Goal: Task Accomplishment & Management: Manage account settings

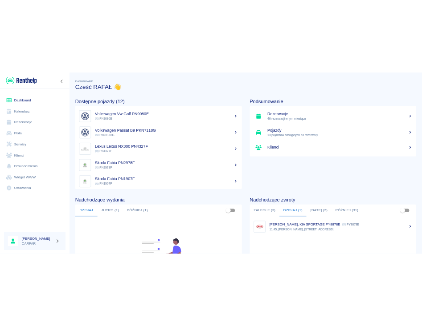
scroll to position [59, 0]
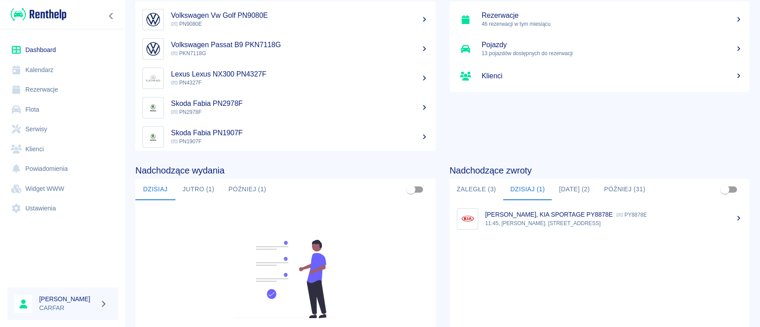
click at [48, 108] on link "Flota" at bounding box center [62, 110] width 111 height 20
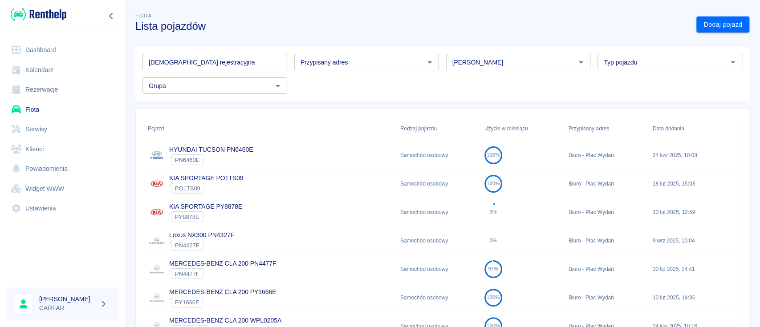
click at [196, 59] on input "[DEMOGRAPHIC_DATA] rejestracyjna" at bounding box center [214, 62] width 145 height 16
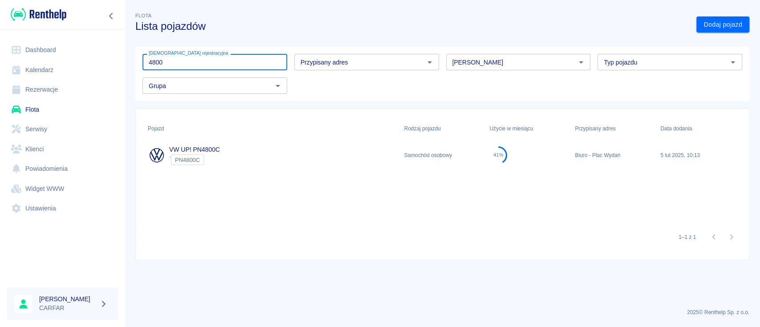
drag, startPoint x: 192, startPoint y: 62, endPoint x: 115, endPoint y: 56, distance: 77.3
click at [115, 56] on div "Dashboard Kalendarz Rezerwacje Flota Serwisy Klienci Powiadomienia Widget WWW U…" at bounding box center [380, 163] width 760 height 327
drag, startPoint x: 194, startPoint y: 58, endPoint x: 106, endPoint y: 53, distance: 88.3
click at [106, 53] on div "Dashboard Kalendarz Rezerwacje Flota Serwisy Klienci Powiadomienia Widget WWW U…" at bounding box center [380, 163] width 760 height 327
drag, startPoint x: 171, startPoint y: 63, endPoint x: 129, endPoint y: 57, distance: 42.2
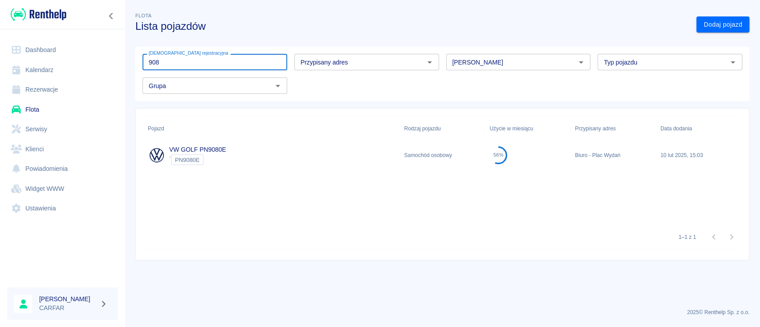
click at [129, 57] on div "Tablica rejestracyjna 908 Tablica rejestracyjna Przypisany adres Przypisany adr…" at bounding box center [438, 70] width 621 height 61
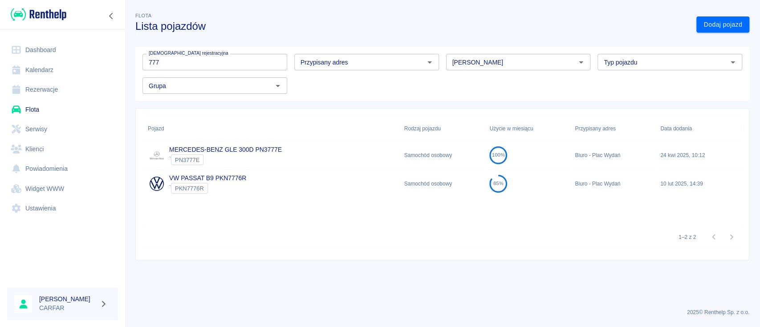
drag, startPoint x: 176, startPoint y: 63, endPoint x: 82, endPoint y: 60, distance: 93.6
click at [82, 60] on div "Dashboard Kalendarz Rezerwacje Flota Serwisy Klienci Powiadomienia Widget WWW U…" at bounding box center [380, 163] width 760 height 327
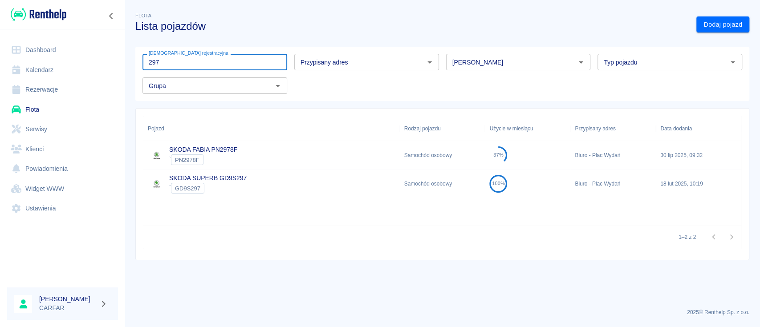
drag, startPoint x: 194, startPoint y: 62, endPoint x: 69, endPoint y: 57, distance: 124.7
click at [69, 57] on div "Dashboard Kalendarz Rezerwacje Flota Serwisy Klienci Powiadomienia Widget WWW U…" at bounding box center [380, 163] width 760 height 327
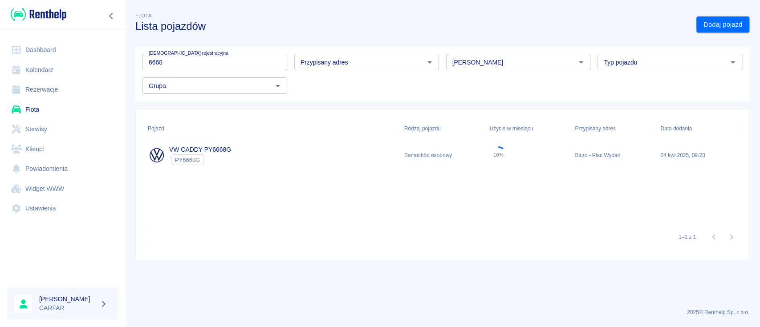
drag, startPoint x: 176, startPoint y: 56, endPoint x: 117, endPoint y: 58, distance: 58.8
click at [117, 58] on div "Dashboard Kalendarz Rezerwacje Flota Serwisy Klienci Powiadomienia Widget WWW U…" at bounding box center [380, 163] width 760 height 327
click at [177, 70] on div "Grupa Grupa" at bounding box center [211, 82] width 152 height 24
click at [177, 61] on input "6668" at bounding box center [214, 62] width 145 height 16
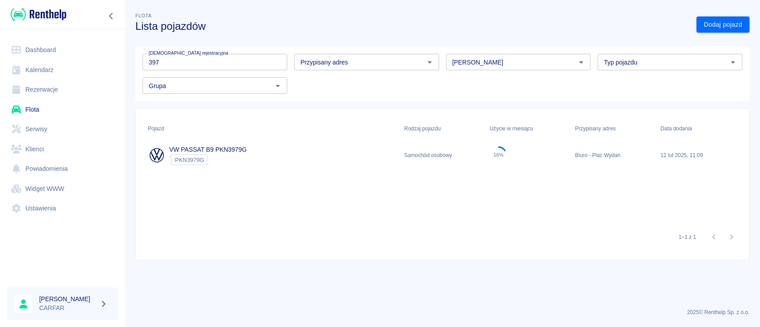
drag, startPoint x: 150, startPoint y: 61, endPoint x: 134, endPoint y: 62, distance: 16.1
click at [134, 62] on div "Tablica rejestracyjna 397 Tablica rejestracyjna Przypisany adres Przypisany adr…" at bounding box center [438, 70] width 621 height 61
click at [190, 62] on input "880" at bounding box center [214, 62] width 145 height 16
type input "85"
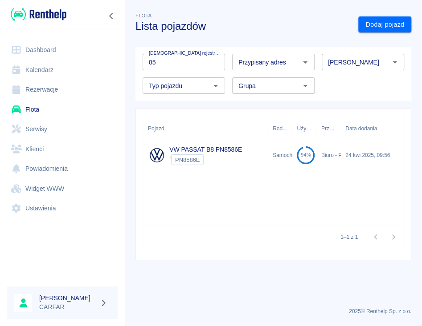
drag, startPoint x: 179, startPoint y: 60, endPoint x: 106, endPoint y: 56, distance: 72.7
click at [106, 56] on div "Dashboard Kalendarz Rezerwacje Flota Serwisy Klienci Powiadomienia Widget WWW U…" at bounding box center [211, 163] width 422 height 326
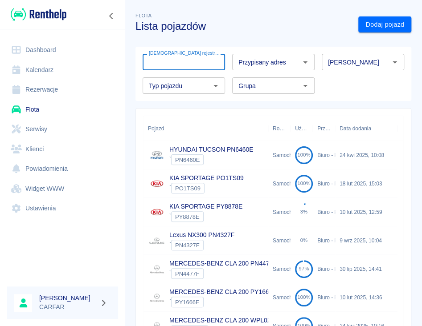
click at [276, 25] on h3 "Lista pojazdów" at bounding box center [242, 26] width 215 height 12
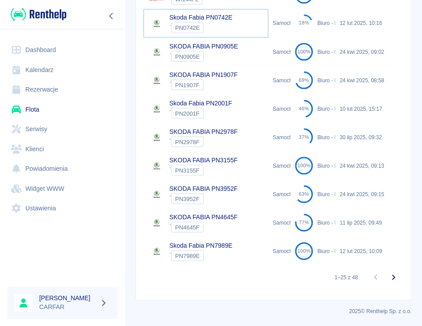
scroll to position [597, 0]
click at [388, 275] on icon "Przejdź do następnej strony" at bounding box center [393, 277] width 11 height 11
click at [388, 273] on icon "Przejdź do następnej strony" at bounding box center [393, 277] width 11 height 11
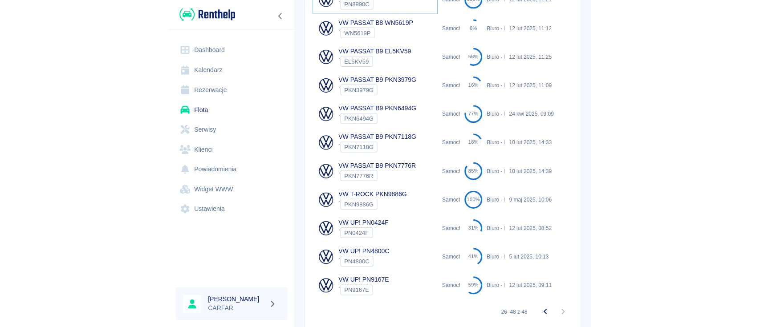
scroll to position [502, 0]
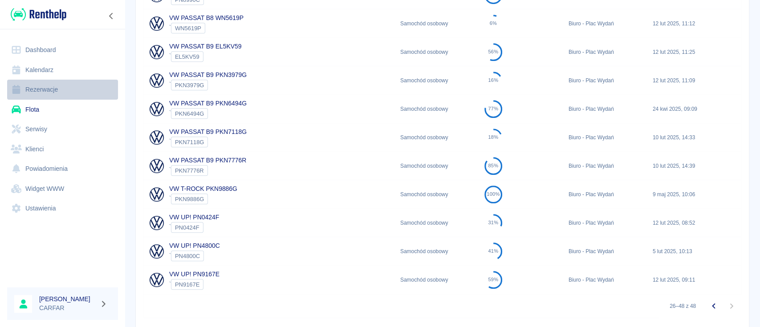
click at [44, 89] on link "Rezerwacje" at bounding box center [62, 90] width 111 height 20
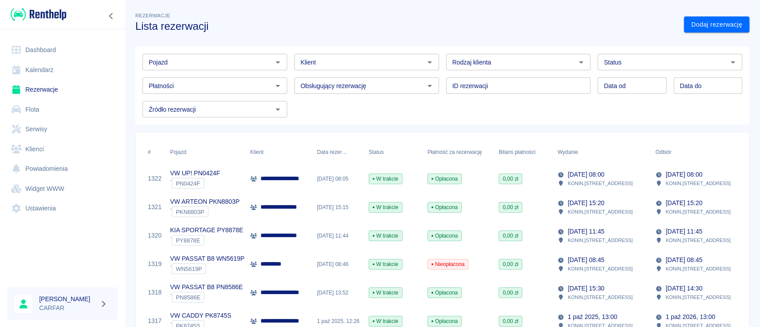
click at [208, 64] on input "Pojazd" at bounding box center [207, 62] width 125 height 11
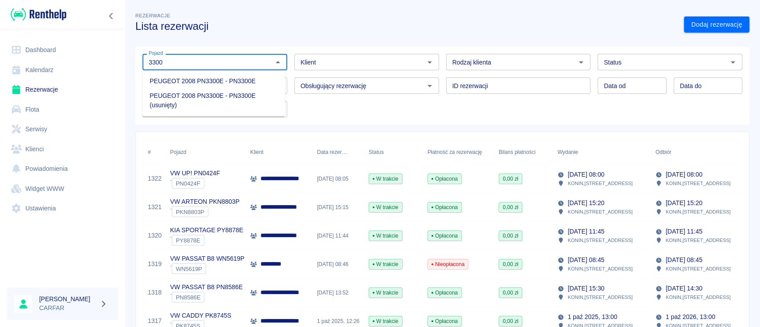
click at [263, 81] on li "PEUGEOT 2008 PN3300E - PN3300E" at bounding box center [213, 81] width 142 height 15
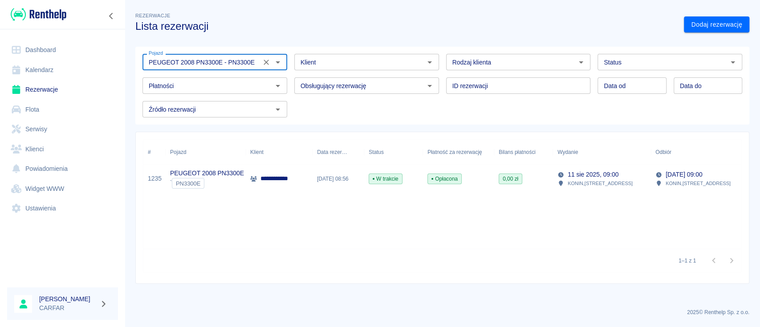
type input "PEUGEOT 2008 PN3300E - PN3300E"
click at [284, 175] on p "**********" at bounding box center [283, 178] width 47 height 9
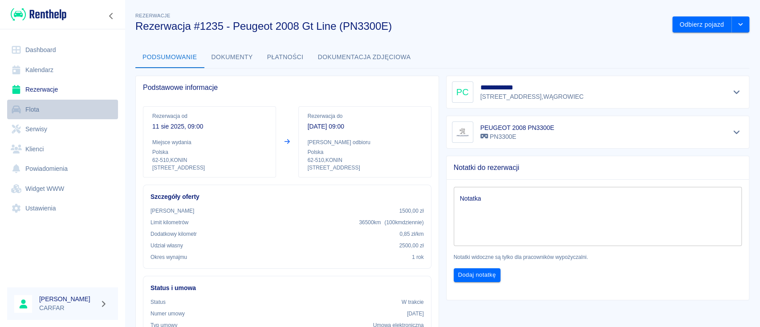
click at [51, 110] on link "Flota" at bounding box center [62, 110] width 111 height 20
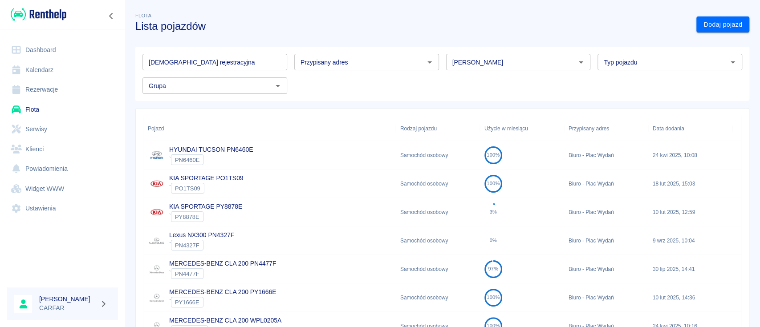
click at [189, 63] on input "[DEMOGRAPHIC_DATA] rejestracyjna" at bounding box center [214, 62] width 145 height 16
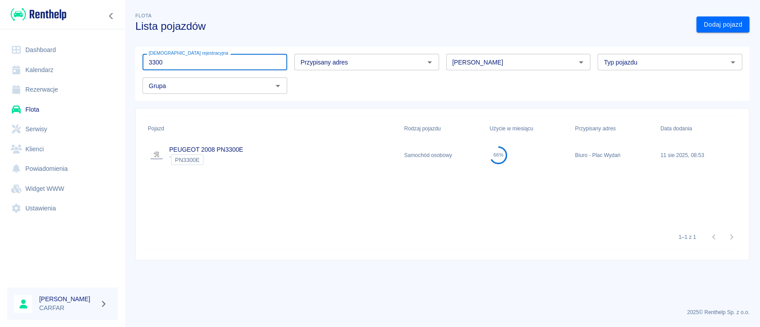
type input "3300"
click at [248, 147] on div "PEUGEOT 2008 PN3300E ` PN3300E" at bounding box center [271, 155] width 256 height 28
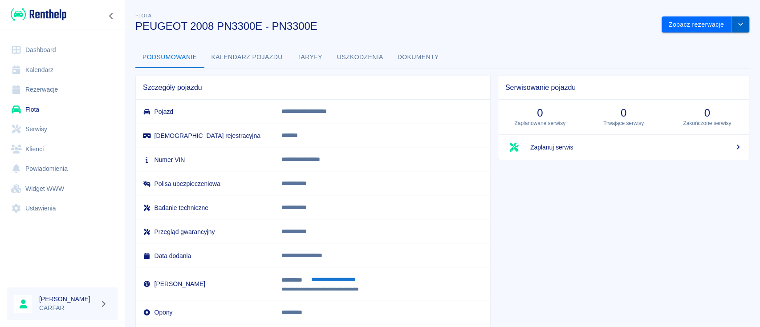
click at [735, 27] on button "drop-down" at bounding box center [740, 24] width 18 height 16
click at [717, 45] on li "Zaktualizuj dane pojazdu" at bounding box center [696, 43] width 83 height 15
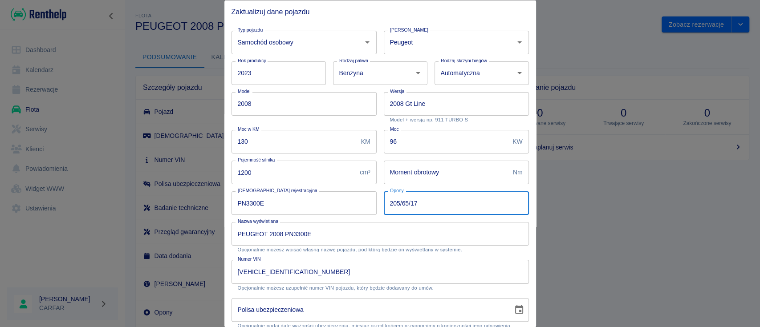
drag, startPoint x: 427, startPoint y: 206, endPoint x: 296, endPoint y: 189, distance: 132.9
click at [296, 189] on div "Typ pojazdu Samochód osobowy Typ pojazdu Marka Peugeot Marka Rok produkcji 2023…" at bounding box center [376, 250] width 305 height 454
paste input "LATO 215/55/R"
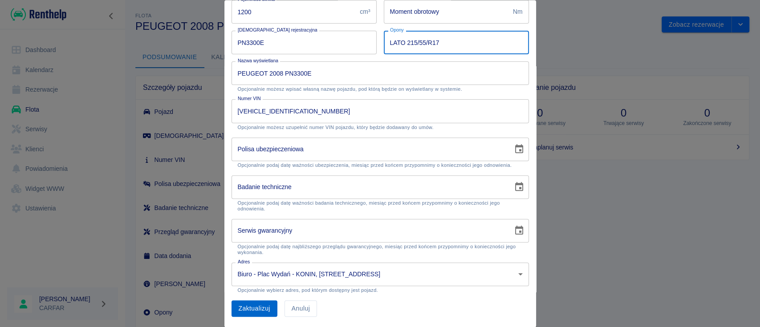
type input "LATO 215/55/R17"
click at [251, 305] on button "Zaktualizuj" at bounding box center [255, 309] width 46 height 16
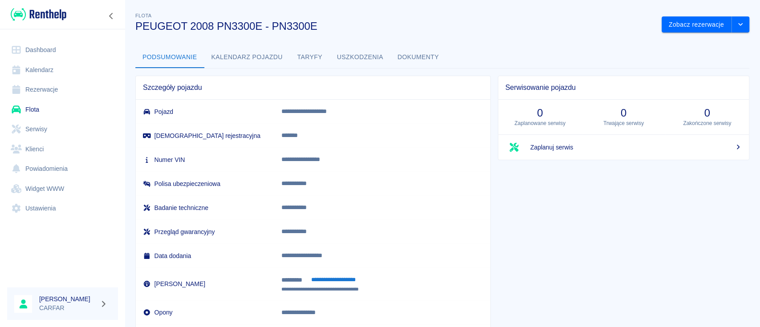
click at [58, 90] on link "Rezerwacje" at bounding box center [62, 90] width 111 height 20
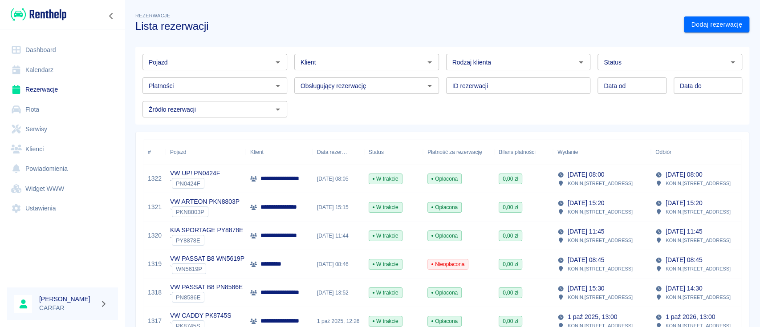
click at [227, 65] on input "Pojazd" at bounding box center [207, 62] width 125 height 11
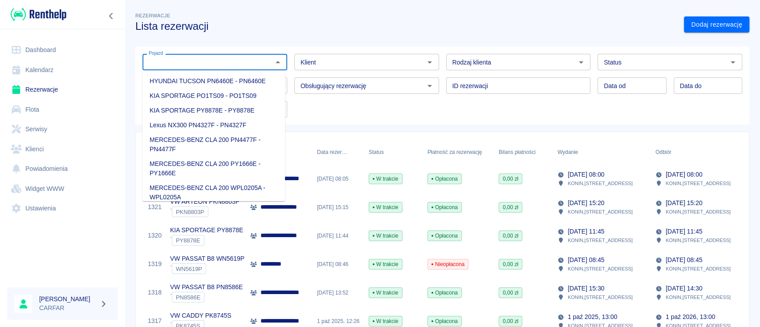
paste input "PN4477F"
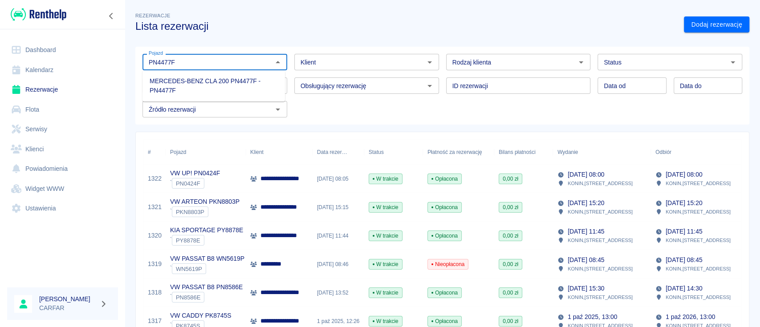
click at [228, 89] on li "MERCEDES-BENZ CLA 200 PN4477F - PN4477F" at bounding box center [213, 86] width 142 height 24
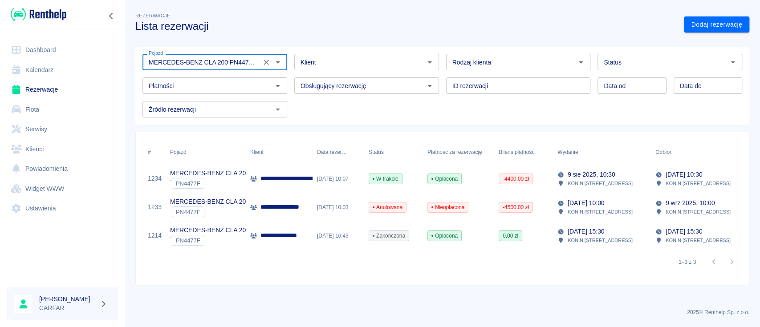
type input "MERCEDES-BENZ CLA 200 PN4477F - PN4477F"
click at [60, 108] on link "Flota" at bounding box center [62, 110] width 111 height 20
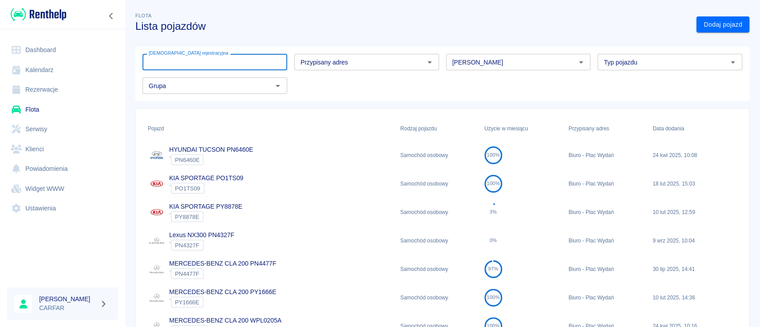
click at [209, 63] on input "[DEMOGRAPHIC_DATA] rejestracyjna" at bounding box center [214, 62] width 145 height 16
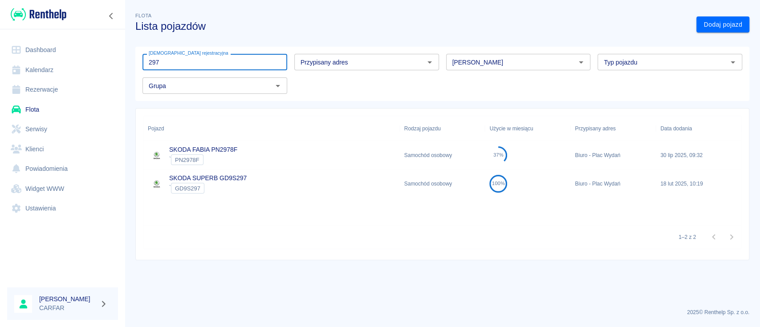
type input "297"
click at [249, 147] on div "SKODA FABIA PN2978F ` PN2978F" at bounding box center [271, 155] width 256 height 28
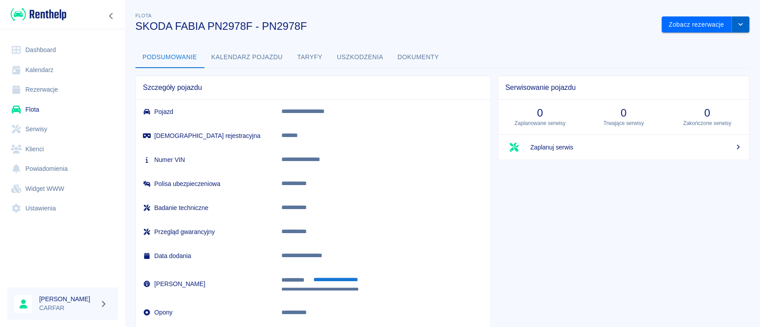
click at [738, 23] on icon "drop-down" at bounding box center [740, 24] width 4 height 3
click at [717, 39] on li "Zaktualizuj dane pojazdu" at bounding box center [696, 43] width 83 height 15
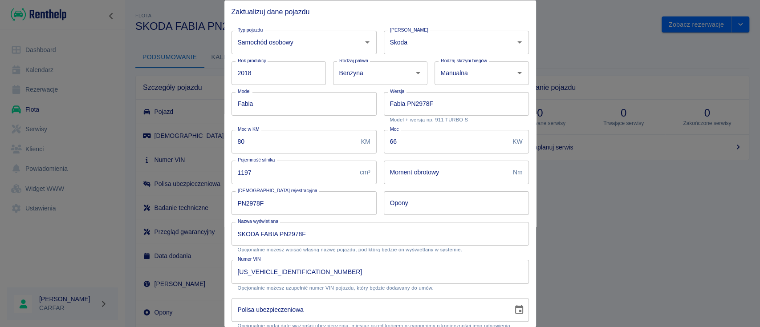
click at [463, 207] on input "Opony" at bounding box center [456, 203] width 145 height 24
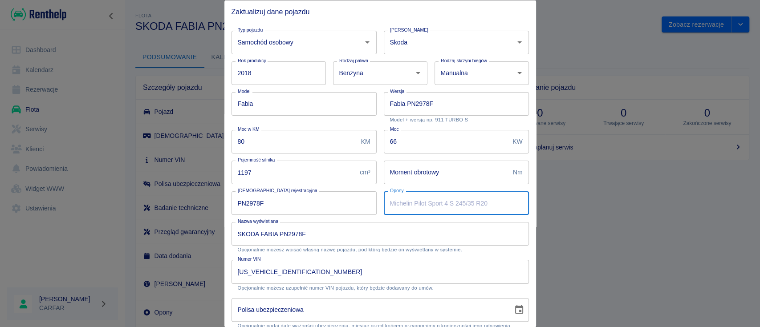
paste input "ZIMA 185/60/R15"
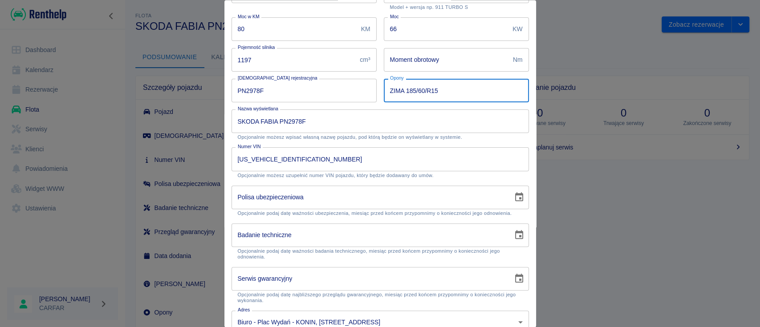
scroll to position [160, 0]
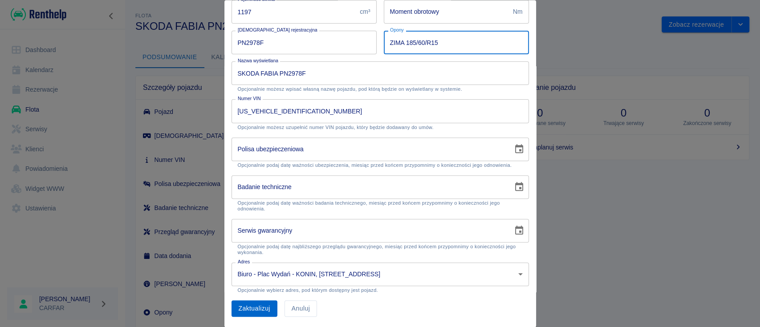
type input "ZIMA 185/60/R15"
click at [262, 312] on button "Zaktualizuj" at bounding box center [255, 309] width 46 height 16
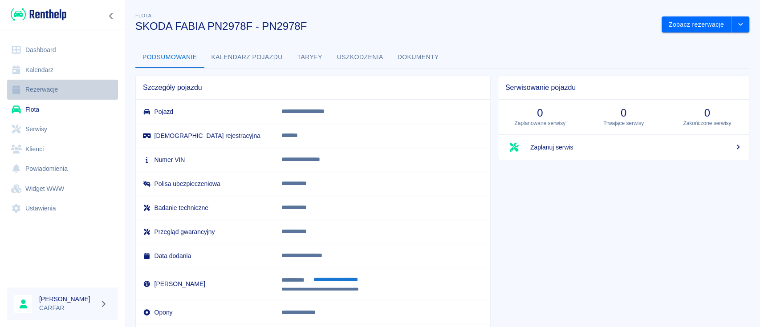
click at [48, 91] on link "Rezerwacje" at bounding box center [62, 90] width 111 height 20
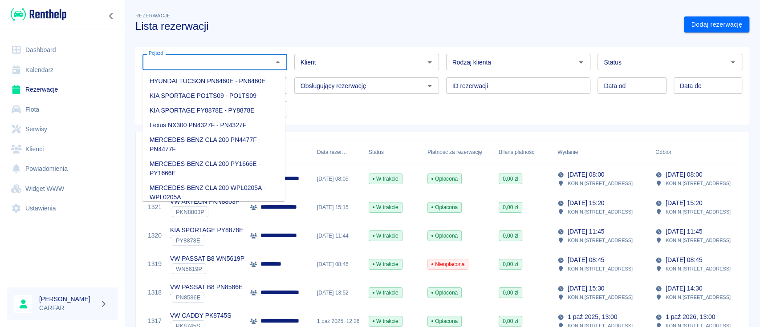
click at [228, 61] on input "Pojazd" at bounding box center [207, 62] width 125 height 11
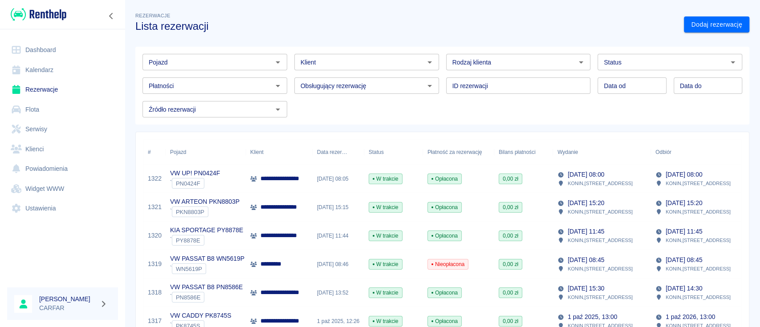
click at [223, 61] on input "Pojazd" at bounding box center [207, 62] width 125 height 11
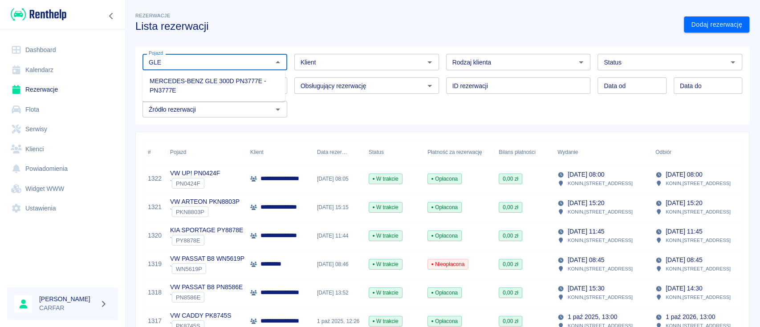
click at [227, 77] on li "MERCEDES-BENZ GLE 300D PN3777E - PN3777E" at bounding box center [213, 86] width 142 height 24
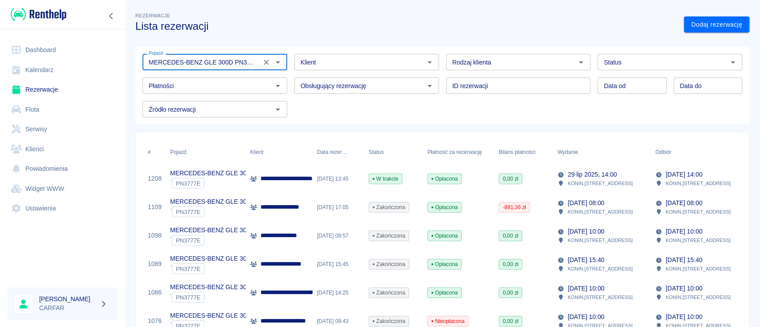
type input "MERCEDES-BENZ GLE 300D PN3777E - PN3777E"
click at [241, 173] on p "MERCEDES-BENZ GLE 300D PN3777E" at bounding box center [226, 173] width 113 height 9
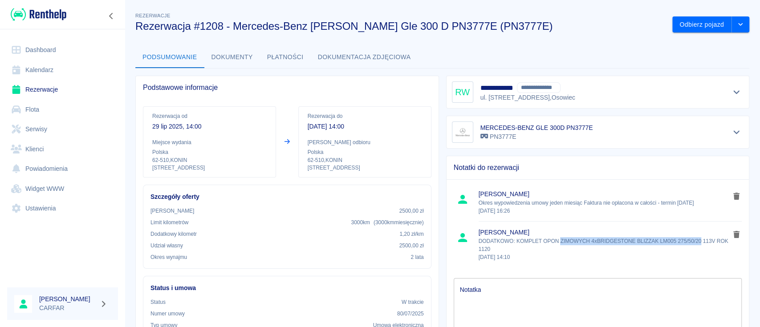
drag, startPoint x: 556, startPoint y: 241, endPoint x: 696, endPoint y: 240, distance: 140.7
click at [696, 240] on p "DODATKOWO: KOMPLET OPON ZIMOWYCH 4xBRIDGESTONE BLIZZAK LM005 275/50/20 113V ROK…" at bounding box center [605, 249] width 252 height 24
copy p "ZIMOWYCH 4xBRIDGESTONE BLIZZAK LM005 275/50/20"
click at [66, 91] on link "Rezerwacje" at bounding box center [62, 90] width 111 height 20
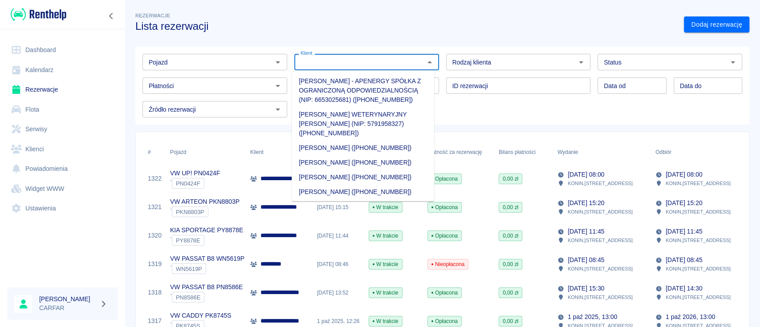
click at [367, 65] on input "Klient" at bounding box center [359, 62] width 125 height 11
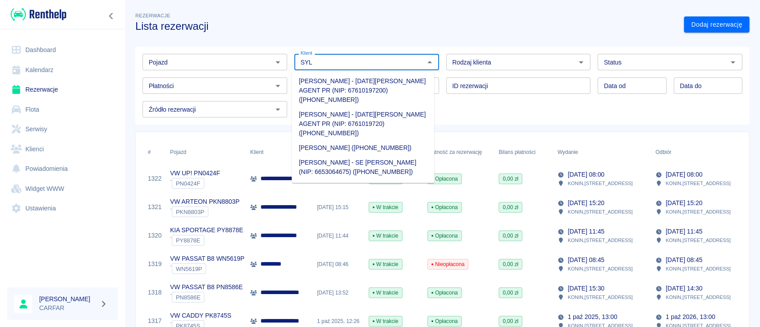
click at [358, 168] on li "SYLWIA ETYNKOWSKA - SE Sylwia Alicja Etynkowska (NIP: 6653064675) (+48609155586)" at bounding box center [363, 167] width 142 height 24
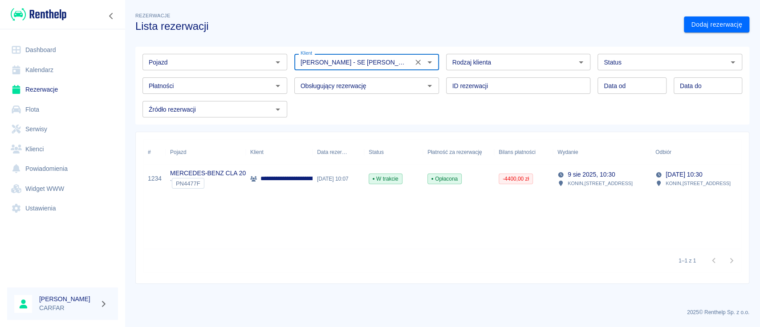
type input "SYLWIA ETYNKOWSKA - SE Sylwia Alicja Etynkowska (NIP: 6653064675) (+48609155586)"
click at [329, 180] on div "9 sie 2025, 10:07" at bounding box center [339, 179] width 52 height 28
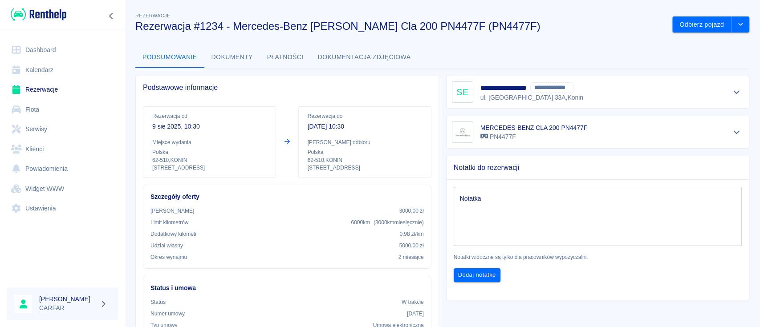
click at [358, 56] on button "Dokumentacja zdjęciowa" at bounding box center [364, 57] width 107 height 21
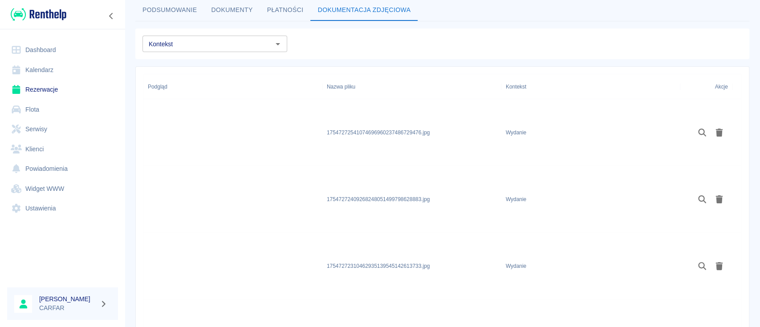
scroll to position [43, 0]
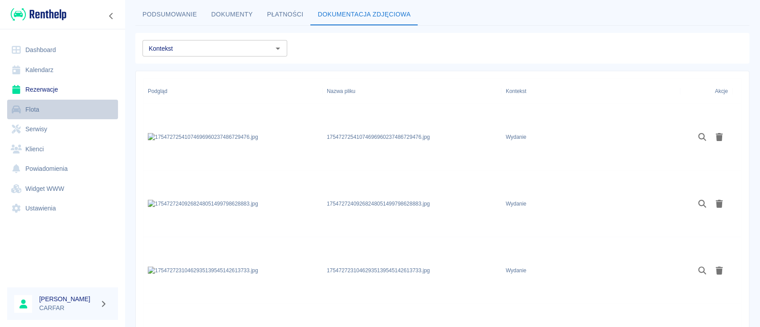
click at [46, 114] on link "Flota" at bounding box center [62, 110] width 111 height 20
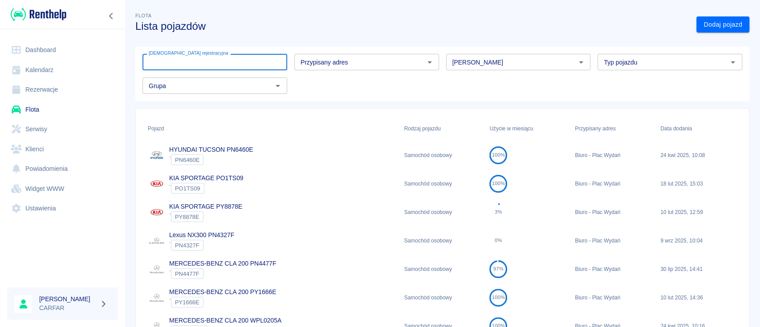
click at [217, 59] on input "[DEMOGRAPHIC_DATA] rejestracyjna" at bounding box center [214, 62] width 145 height 16
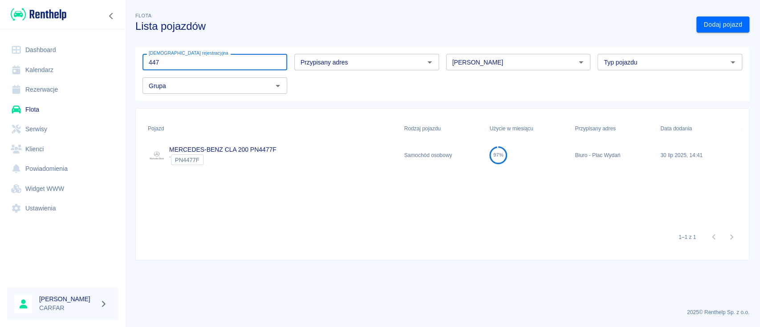
type input "447"
click at [236, 150] on link "MERCEDES-BENZ CLA 200 PN4477F" at bounding box center [222, 149] width 107 height 7
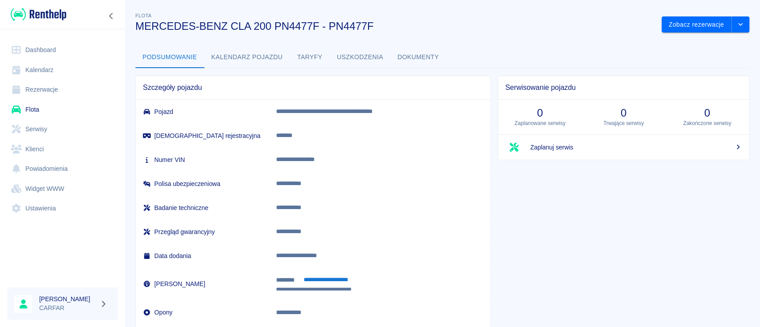
click at [47, 109] on link "Flota" at bounding box center [62, 110] width 111 height 20
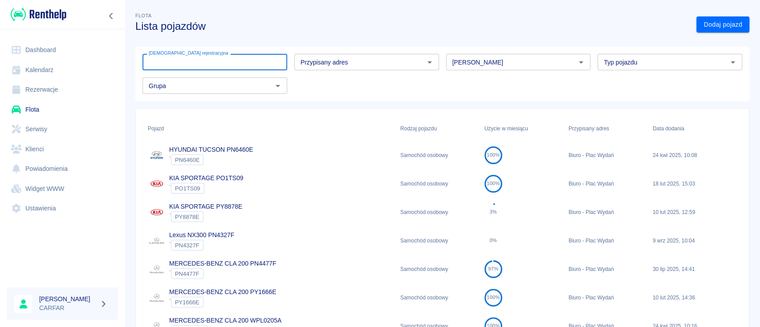
click at [185, 65] on input "[DEMOGRAPHIC_DATA] rejestracyjna" at bounding box center [214, 62] width 145 height 16
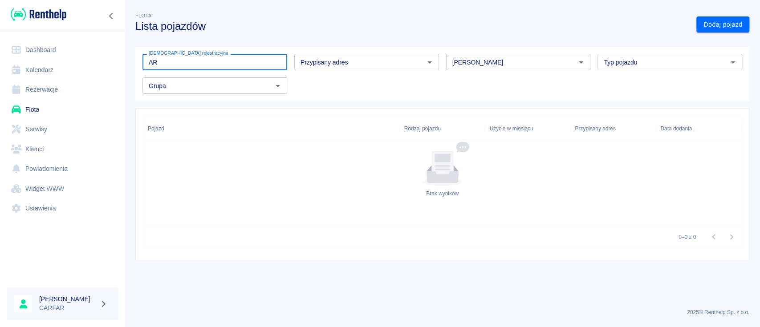
type input "A"
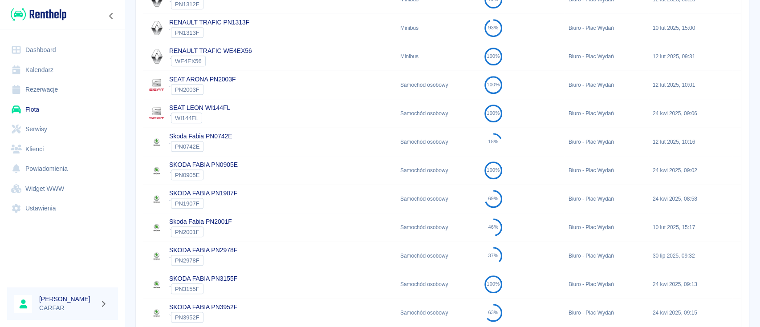
scroll to position [587, 0]
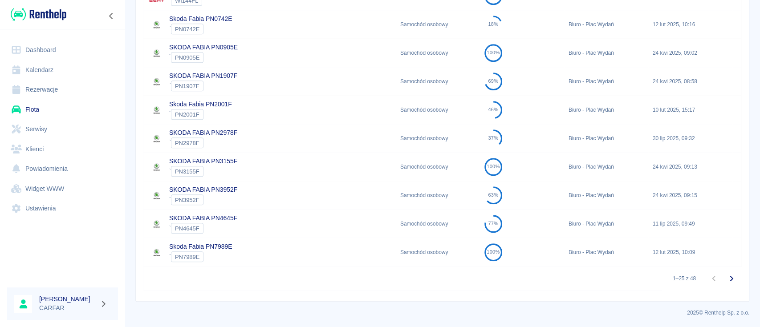
click at [726, 279] on icon "Przejdź do następnej strony" at bounding box center [731, 278] width 11 height 11
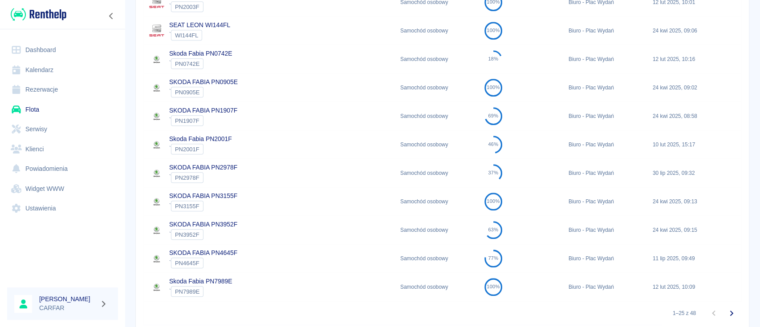
scroll to position [587, 0]
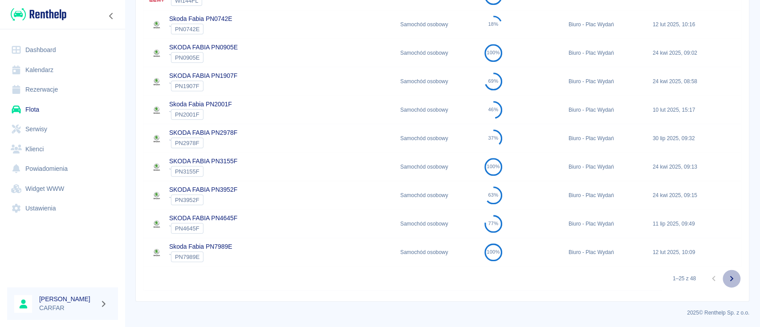
click at [726, 280] on icon "Przejdź do następnej strony" at bounding box center [731, 278] width 11 height 11
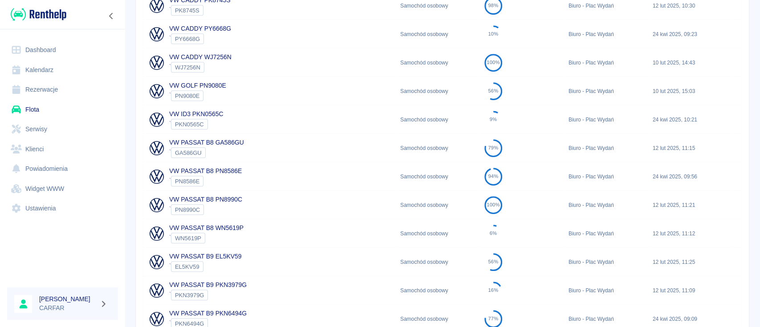
scroll to position [233, 0]
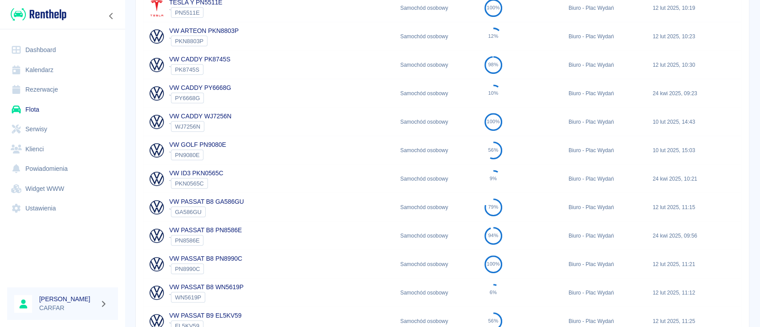
click at [274, 35] on div "VW ARTEON PKN8803P ` PKN8803P" at bounding box center [269, 36] width 252 height 28
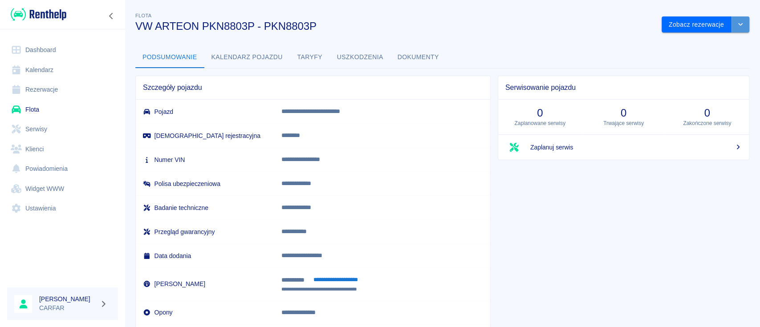
click at [735, 26] on button "drop-down" at bounding box center [740, 24] width 18 height 16
click at [703, 41] on li "Zaktualizuj dane pojazdu" at bounding box center [696, 43] width 83 height 15
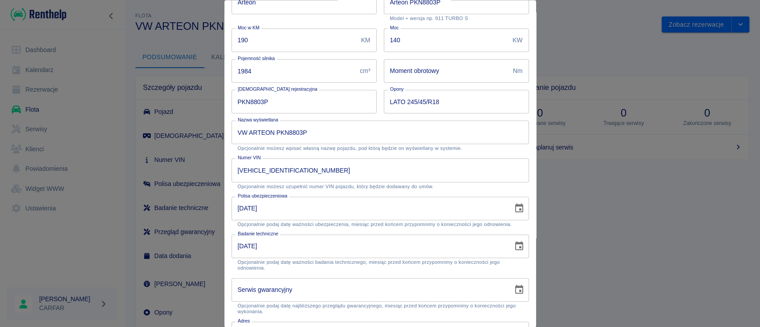
scroll to position [160, 0]
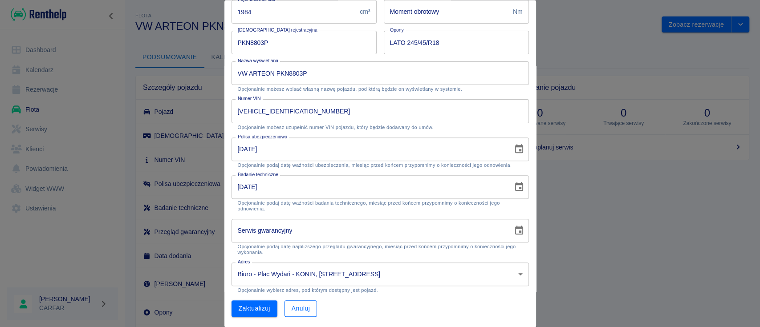
click at [306, 305] on button "Anuluj" at bounding box center [300, 309] width 33 height 16
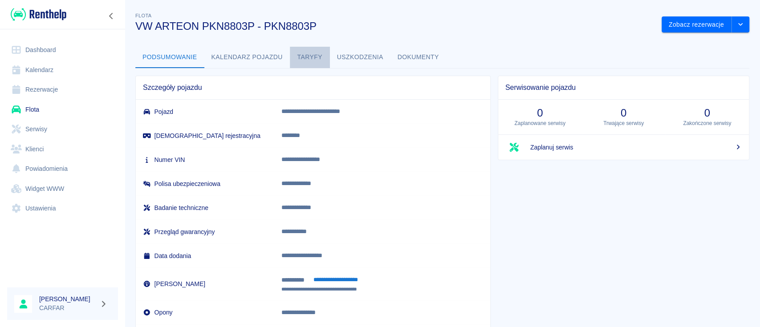
click at [310, 53] on button "Taryfy" at bounding box center [310, 57] width 40 height 21
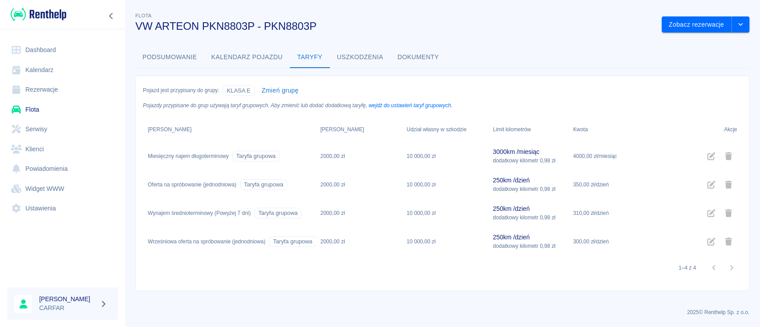
click at [43, 13] on img at bounding box center [39, 14] width 56 height 15
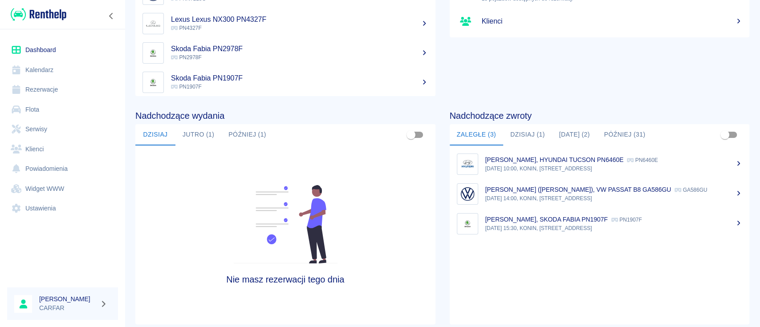
scroll to position [118, 0]
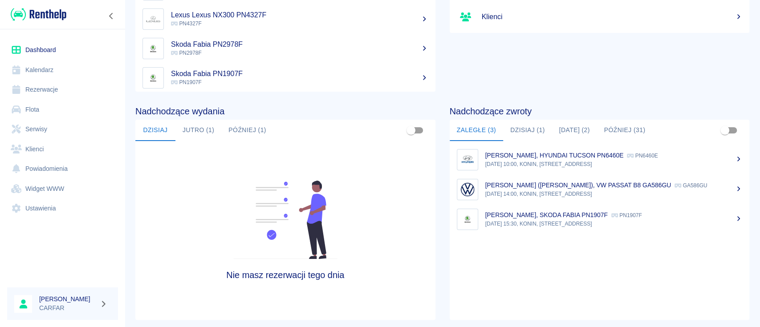
click at [56, 12] on img at bounding box center [39, 14] width 56 height 15
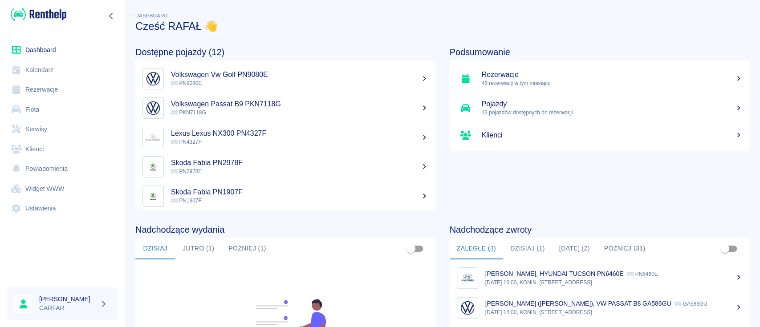
click at [36, 16] on img at bounding box center [39, 14] width 56 height 15
click at [44, 93] on link "Rezerwacje" at bounding box center [62, 90] width 111 height 20
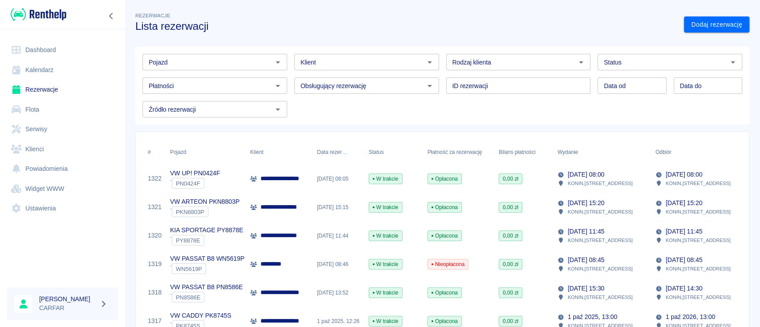
click at [345, 63] on input "Klient" at bounding box center [359, 62] width 125 height 11
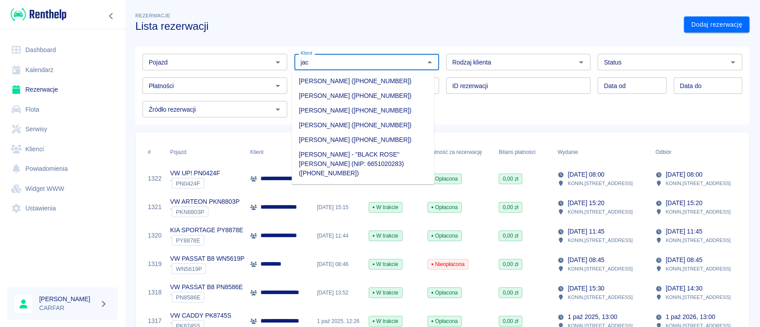
click at [362, 136] on li "KAROL PAWEŁ JACOLIK (+48607424224)" at bounding box center [363, 140] width 142 height 15
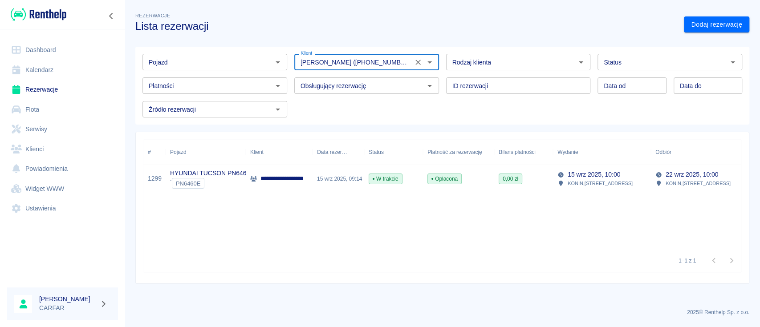
type input "KAROL PAWEŁ JACOLIK (+48607424224)"
click at [52, 12] on img at bounding box center [39, 14] width 56 height 15
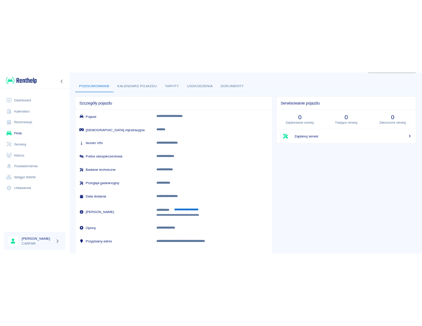
scroll to position [57, 0]
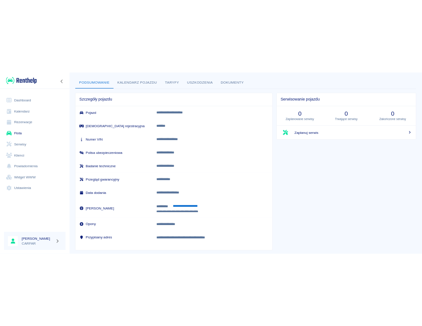
scroll to position [57, 0]
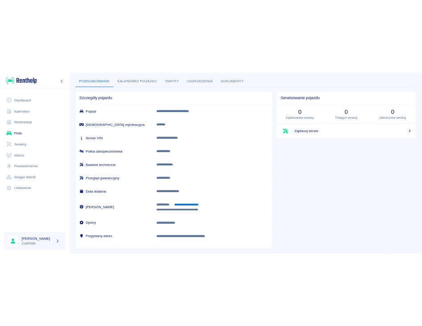
scroll to position [57, 0]
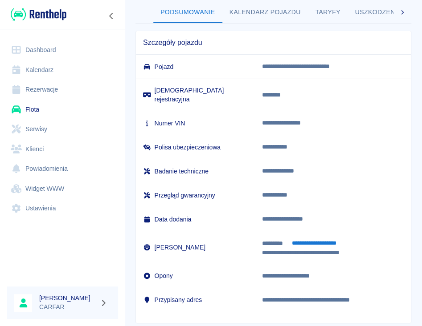
scroll to position [70, 0]
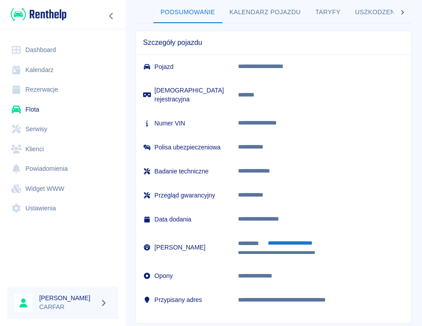
scroll to position [70, 0]
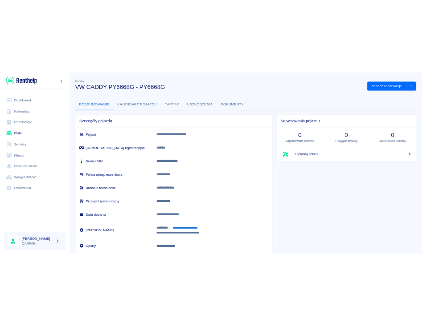
scroll to position [57, 0]
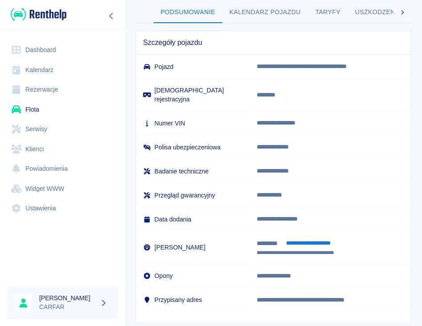
scroll to position [70, 0]
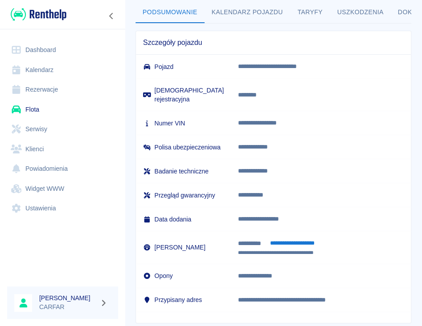
scroll to position [70, 0]
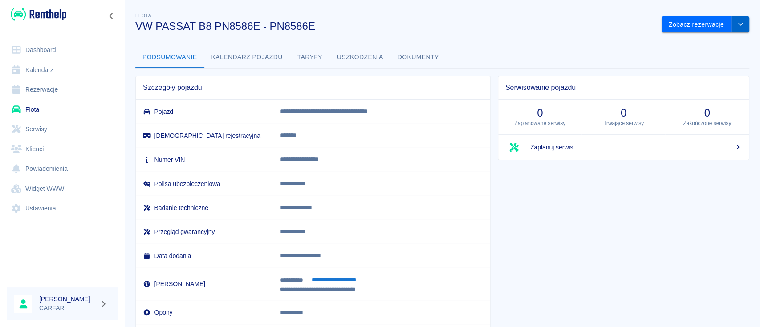
click at [735, 23] on button "drop-down" at bounding box center [740, 24] width 18 height 16
click at [725, 42] on li "Zaktualizuj dane pojazdu" at bounding box center [696, 43] width 83 height 15
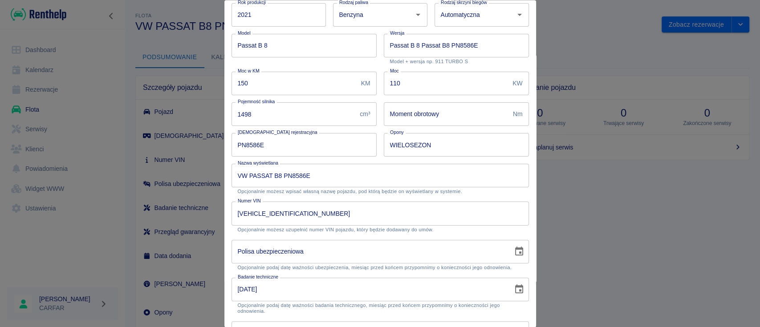
scroll to position [42, 0]
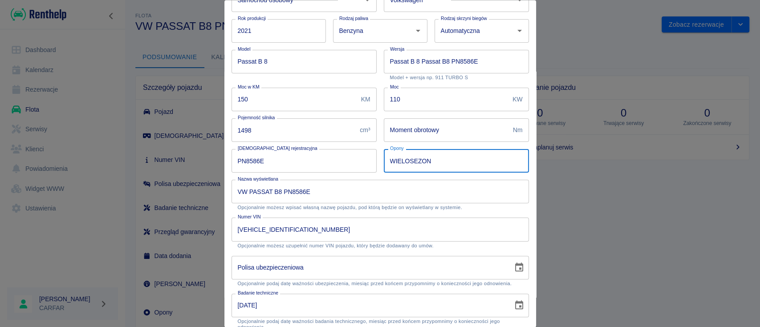
click at [460, 161] on input "WIELOSEZON" at bounding box center [456, 162] width 145 height 24
type input "WIELOSEZON 215/60/R16"
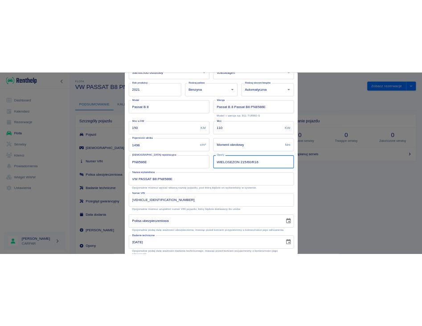
scroll to position [160, 0]
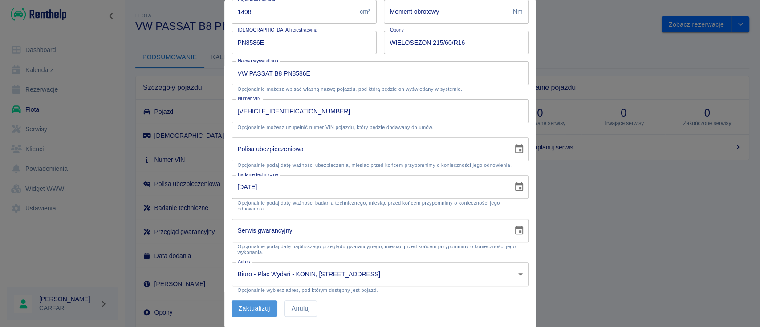
click at [265, 312] on button "Zaktualizuj" at bounding box center [255, 309] width 46 height 16
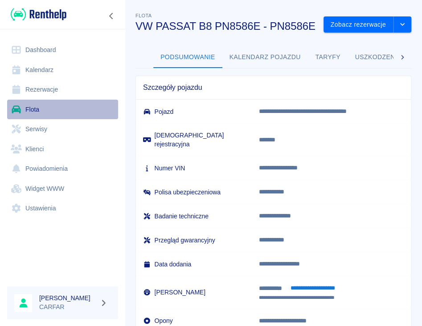
click at [31, 111] on link "Flota" at bounding box center [62, 110] width 111 height 20
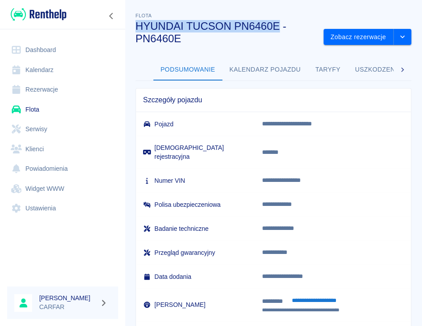
drag, startPoint x: 138, startPoint y: 25, endPoint x: 279, endPoint y: 26, distance: 140.7
click at [279, 26] on h3 "HYUNDAI TUCSON PN6460E - PN6460E" at bounding box center [225, 32] width 181 height 25
copy h3 "HYUNDAI TUCSON PN6460E"
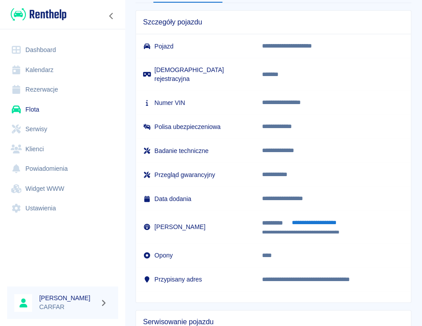
scroll to position [163, 0]
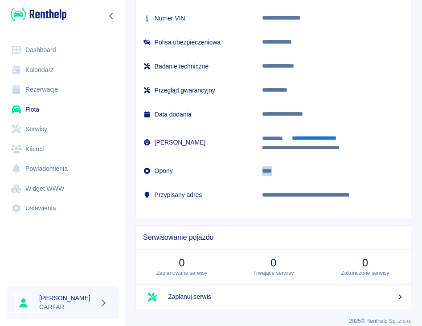
drag, startPoint x: 252, startPoint y: 159, endPoint x: 266, endPoint y: 160, distance: 14.3
click at [266, 167] on p "****" at bounding box center [333, 171] width 142 height 9
copy p "****"
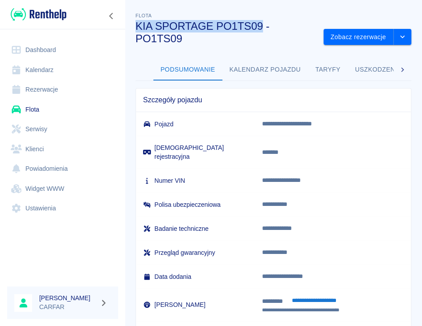
drag, startPoint x: 135, startPoint y: 26, endPoint x: 260, endPoint y: 28, distance: 124.7
click at [260, 28] on h3 "KIA SPORTAGE PO1TS09 - PO1TS09" at bounding box center [225, 32] width 181 height 25
copy h3 "KIA SPORTAGE PO1TS09"
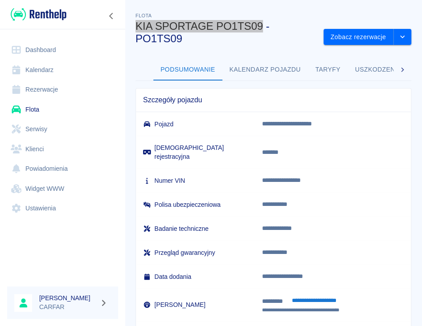
scroll to position [59, 0]
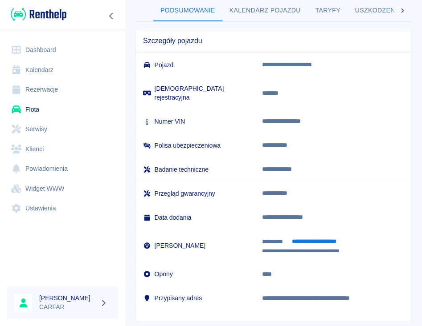
click at [262, 270] on p "****" at bounding box center [333, 274] width 142 height 9
copy p "****"
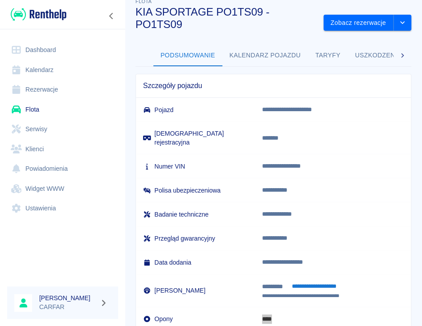
scroll to position [0, 0]
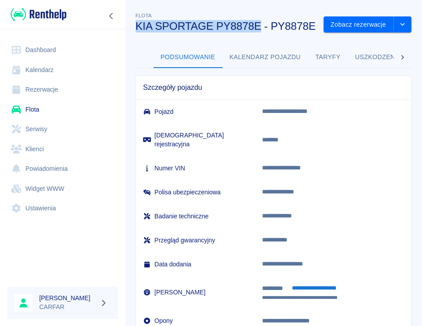
drag, startPoint x: 137, startPoint y: 25, endPoint x: 258, endPoint y: 25, distance: 121.1
click at [258, 25] on h3 "KIA SPORTAGE PY8878E - PY8878E" at bounding box center [225, 26] width 181 height 12
copy h3 "KIA SPORTAGE PY8878E"
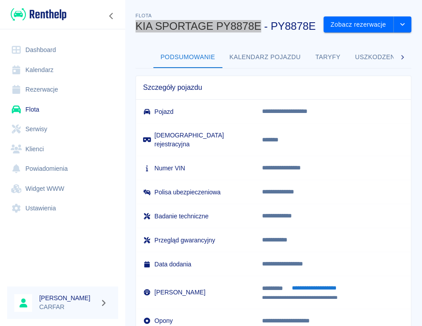
scroll to position [118, 0]
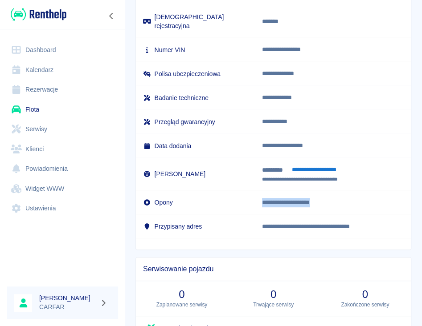
drag, startPoint x: 253, startPoint y: 207, endPoint x: 345, endPoint y: 204, distance: 92.7
click at [345, 204] on p "**********" at bounding box center [333, 202] width 142 height 9
copy p "**********"
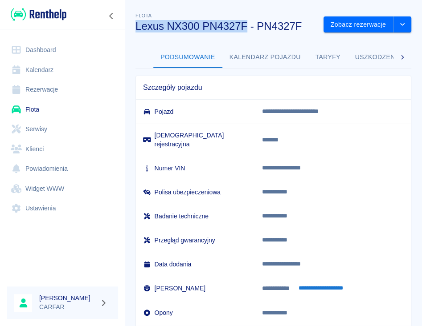
drag, startPoint x: 136, startPoint y: 27, endPoint x: 246, endPoint y: 27, distance: 110.0
click at [246, 27] on h3 "Lexus NX300 PN4327F - PN4327F" at bounding box center [225, 26] width 181 height 12
copy h3 "Lexus NX300 PN4327F"
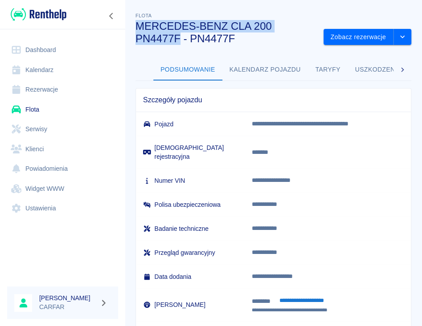
drag, startPoint x: 137, startPoint y: 26, endPoint x: 178, endPoint y: 37, distance: 42.9
click at [178, 37] on h3 "MERCEDES-BENZ CLA 200 PN4477F - PN4477F" at bounding box center [225, 32] width 181 height 25
copy h3 "MERCEDES-BENZ CLA 200 PN4477F"
drag, startPoint x: 139, startPoint y: 24, endPoint x: 179, endPoint y: 37, distance: 42.1
click at [179, 37] on h3 "MERCEDES-BENZ CLA 200 PY1666E - PY1666E" at bounding box center [225, 32] width 181 height 25
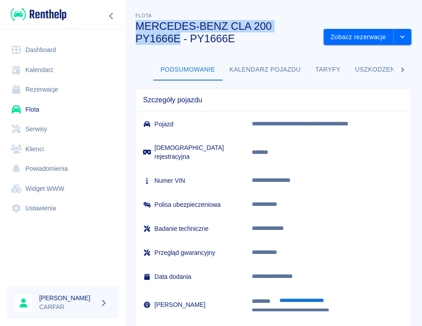
copy h3 "MERCEDES-BENZ CLA 200 PY1666E"
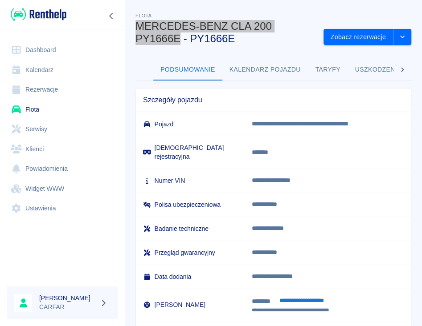
scroll to position [118, 0]
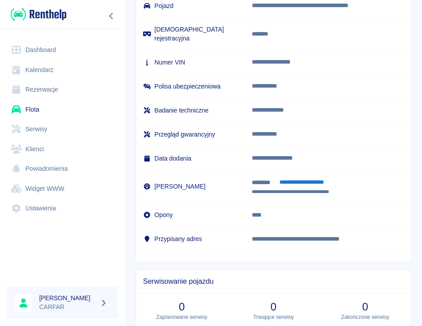
click at [252, 211] on p "****" at bounding box center [328, 215] width 152 height 9
copy p "****"
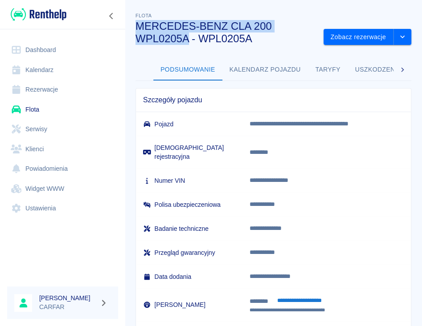
drag, startPoint x: 137, startPoint y: 24, endPoint x: 189, endPoint y: 35, distance: 53.6
click at [189, 35] on h3 "MERCEDES-BENZ CLA 200 WPL0205A - WPL0205A" at bounding box center [225, 32] width 181 height 25
copy h3 "MERCEDES-BENZ CLA 200 WPL0205A"
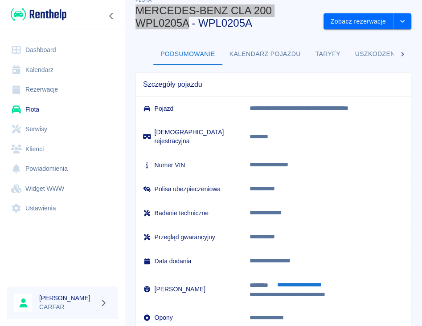
scroll to position [59, 0]
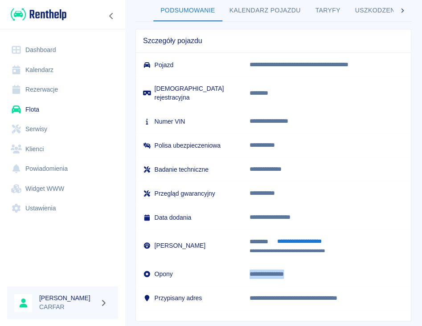
drag, startPoint x: 240, startPoint y: 264, endPoint x: 291, endPoint y: 264, distance: 51.2
click at [291, 270] on p "**********" at bounding box center [326, 274] width 154 height 9
copy p "**********"
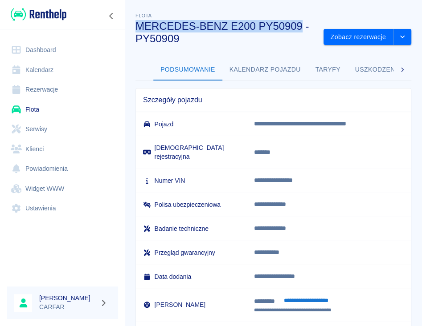
drag, startPoint x: 136, startPoint y: 24, endPoint x: 303, endPoint y: 28, distance: 166.6
click at [303, 28] on h3 "MERCEDES-BENZ E200 PY50909 - PY50909" at bounding box center [225, 32] width 181 height 25
copy h3 "MERCEDES-BENZ E200 PY50909"
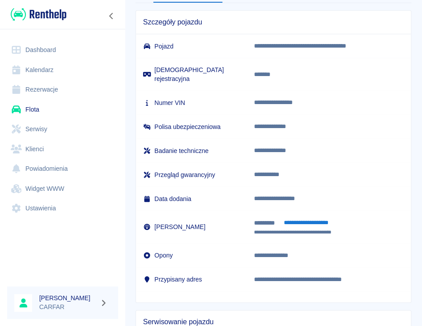
scroll to position [163, 0]
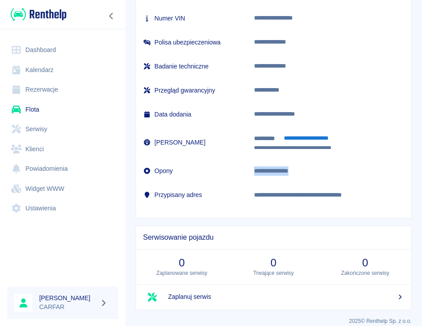
drag, startPoint x: 245, startPoint y: 163, endPoint x: 305, endPoint y: 160, distance: 59.7
click at [305, 167] on p "**********" at bounding box center [329, 171] width 150 height 9
copy p "**********"
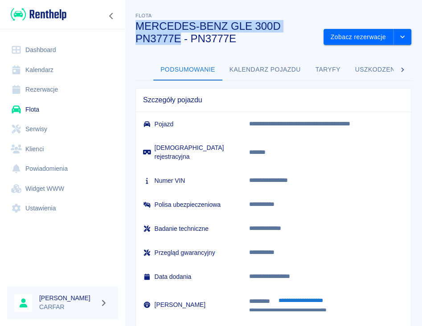
drag, startPoint x: 139, startPoint y: 24, endPoint x: 182, endPoint y: 38, distance: 45.2
click at [182, 38] on h3 "MERCEDES-BENZ GLE 300D PN3777E - PN3777E" at bounding box center [225, 32] width 181 height 25
copy h3 "MERCEDES-BENZ GLE 300D PN3777E"
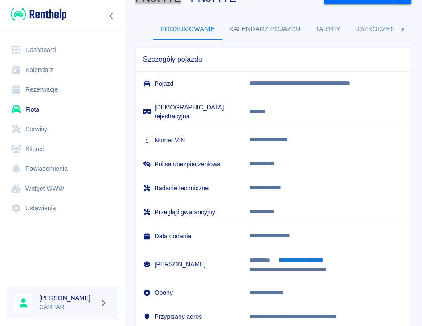
scroll to position [59, 0]
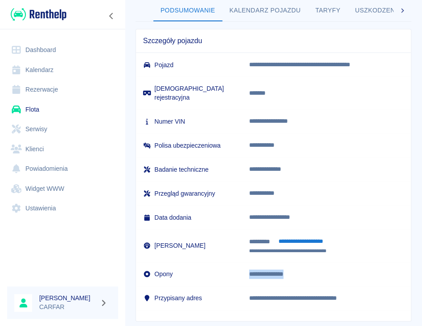
drag, startPoint x: 239, startPoint y: 264, endPoint x: 312, endPoint y: 264, distance: 73.0
click at [312, 270] on p "**********" at bounding box center [326, 274] width 154 height 9
copy p "**********"
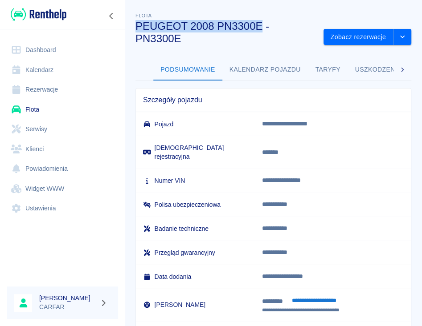
drag, startPoint x: 137, startPoint y: 25, endPoint x: 260, endPoint y: 26, distance: 123.3
click at [260, 26] on h3 "PEUGEOT 2008 PN3300E - PN3300E" at bounding box center [225, 32] width 181 height 25
copy h3 "PEUGEOT 2008 PN3300E"
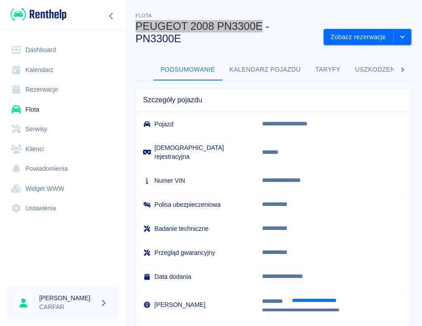
scroll to position [59, 0]
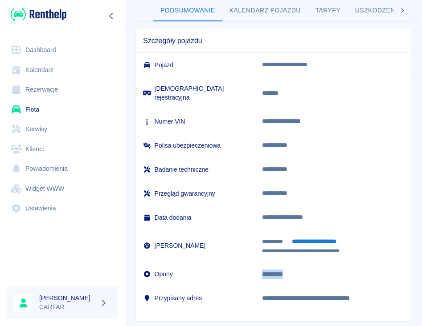
drag, startPoint x: 256, startPoint y: 267, endPoint x: 297, endPoint y: 267, distance: 41.0
click at [297, 270] on p "*********" at bounding box center [333, 274] width 142 height 9
copy p "*********"
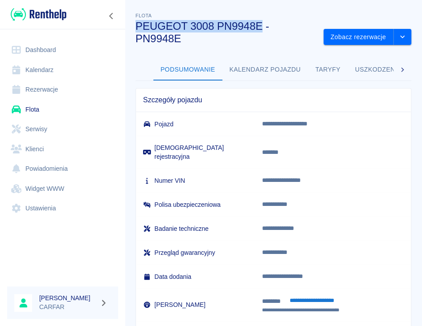
drag, startPoint x: 137, startPoint y: 26, endPoint x: 261, endPoint y: 24, distance: 123.8
click at [261, 24] on h3 "PEUGEOT 3008 PN9948E - PN9948E" at bounding box center [225, 32] width 181 height 25
copy h3 "PEUGEOT 3008 PN9948E"
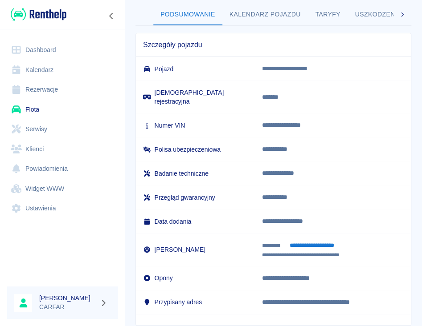
scroll to position [118, 0]
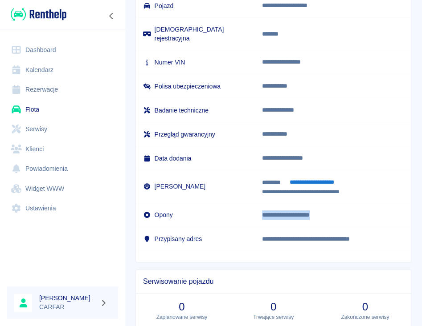
drag, startPoint x: 254, startPoint y: 205, endPoint x: 357, endPoint y: 204, distance: 102.8
click at [353, 211] on p "**********" at bounding box center [333, 215] width 142 height 9
copy p "**********"
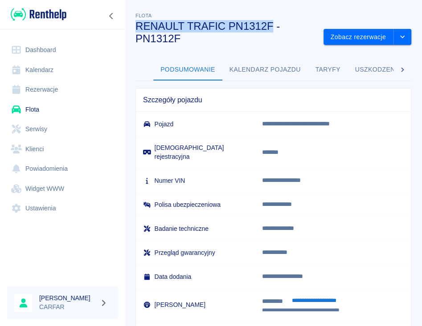
drag, startPoint x: 137, startPoint y: 23, endPoint x: 272, endPoint y: 27, distance: 135.0
click at [272, 27] on h3 "RENAULT TRAFIC PN1312F - PN1312F" at bounding box center [225, 32] width 181 height 25
copy h3 "RENAULT TRAFIC PN1312F"
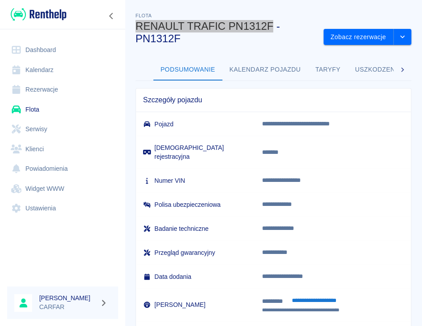
scroll to position [59, 0]
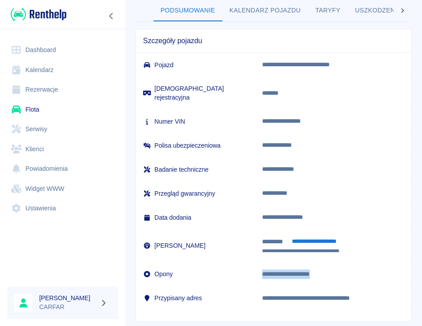
drag, startPoint x: 253, startPoint y: 267, endPoint x: 334, endPoint y: 265, distance: 81.0
click at [334, 270] on p "**********" at bounding box center [333, 274] width 142 height 9
copy p "**********"
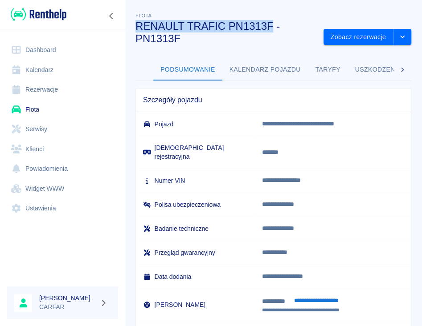
drag, startPoint x: 155, startPoint y: 24, endPoint x: 271, endPoint y: 22, distance: 115.3
click at [271, 22] on h3 "RENAULT TRAFIC PN1313F - PN1313F" at bounding box center [225, 32] width 181 height 25
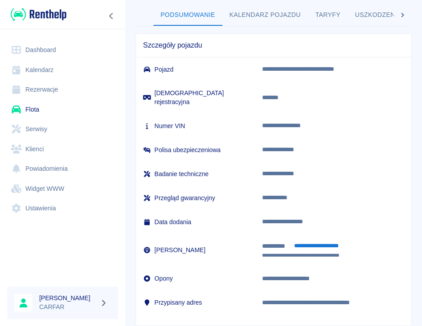
scroll to position [118, 0]
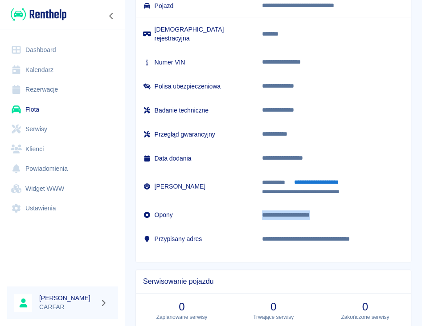
drag, startPoint x: 255, startPoint y: 207, endPoint x: 333, endPoint y: 203, distance: 78.9
click at [333, 211] on p "**********" at bounding box center [333, 215] width 142 height 9
copy p "**********"
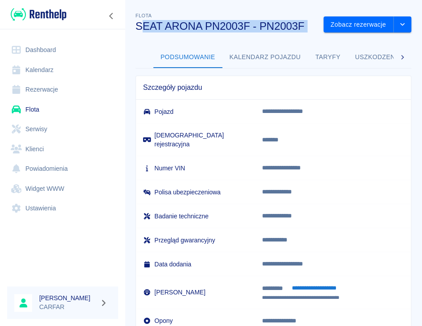
drag, startPoint x: 139, startPoint y: 28, endPoint x: 255, endPoint y: 34, distance: 115.9
click at [255, 34] on div "**********" at bounding box center [273, 232] width 297 height 457
click at [237, 26] on h3 "SEAT ARONA PN2003F - PN2003F" at bounding box center [225, 26] width 181 height 12
click at [148, 23] on h3 "SEAT ARONA PN2003F - PN2003F" at bounding box center [225, 26] width 181 height 12
drag, startPoint x: 132, startPoint y: 24, endPoint x: 248, endPoint y: 26, distance: 115.8
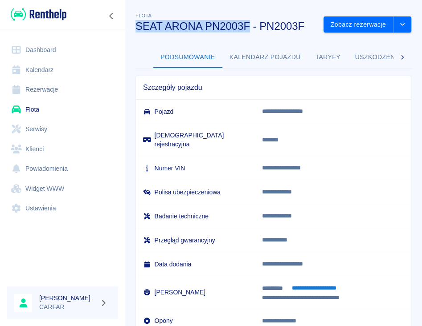
click at [248, 26] on div "Flota SEAT ARONA PN2003F - PN2003F" at bounding box center [222, 18] width 188 height 29
copy h3 "SEAT ARONA PN2003F"
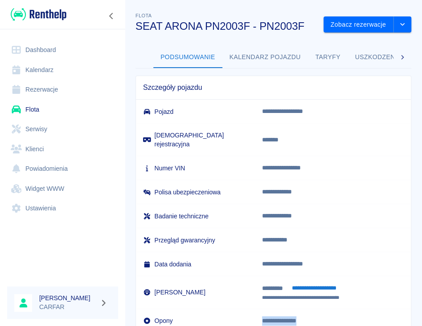
drag, startPoint x: 252, startPoint y: 313, endPoint x: 311, endPoint y: 308, distance: 58.5
click at [311, 317] on p "**********" at bounding box center [333, 321] width 142 height 9
copy p "**********"
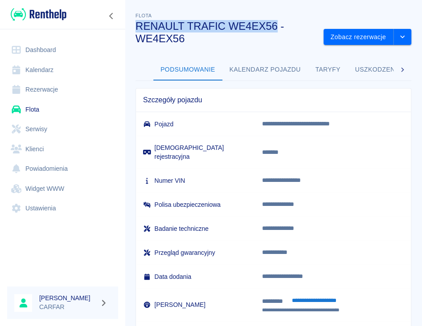
drag, startPoint x: 137, startPoint y: 24, endPoint x: 275, endPoint y: 28, distance: 138.1
click at [275, 28] on h3 "RENAULT TRAFIC WE4EX56 - WE4EX56" at bounding box center [225, 32] width 181 height 25
copy h3 "RENAULT TRAFIC WE4EX56"
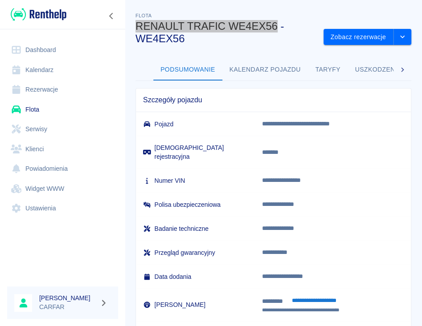
scroll to position [118, 0]
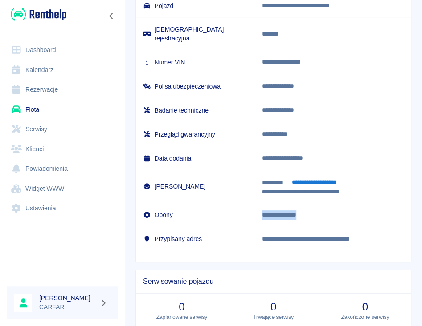
drag, startPoint x: 253, startPoint y: 206, endPoint x: 318, endPoint y: 203, distance: 65.1
click at [318, 211] on p "**********" at bounding box center [333, 215] width 142 height 9
copy p "**********"
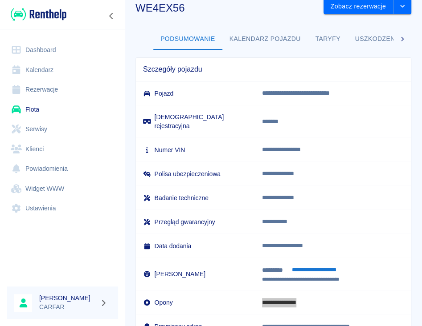
scroll to position [0, 0]
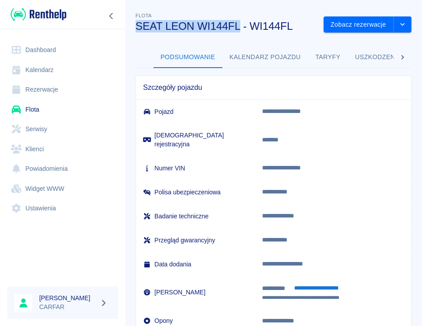
drag, startPoint x: 135, startPoint y: 27, endPoint x: 238, endPoint y: 28, distance: 102.4
click at [238, 28] on h3 "SEAT LEON WI144FL - WI144FL" at bounding box center [225, 26] width 181 height 12
copy h3 "SEAT LEON WI144FL"
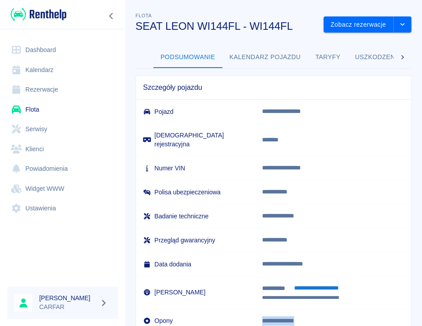
drag, startPoint x: 252, startPoint y: 310, endPoint x: 302, endPoint y: 310, distance: 49.4
click at [302, 317] on p "**********" at bounding box center [333, 321] width 142 height 9
copy p "**********"
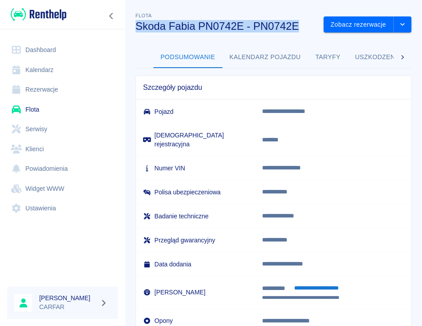
drag, startPoint x: 136, startPoint y: 25, endPoint x: 297, endPoint y: 26, distance: 160.7
click at [297, 26] on h3 "Skoda Fabia PN0742E - PN0742E" at bounding box center [225, 26] width 181 height 12
copy h3 "Skoda Fabia PN0742E - PN0742E"
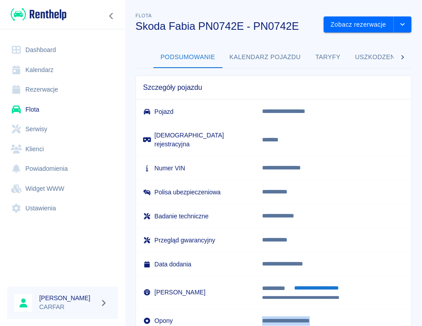
drag, startPoint x: 253, startPoint y: 313, endPoint x: 338, endPoint y: 311, distance: 85.5
click at [338, 317] on p "**********" at bounding box center [333, 321] width 142 height 9
copy p "**********"
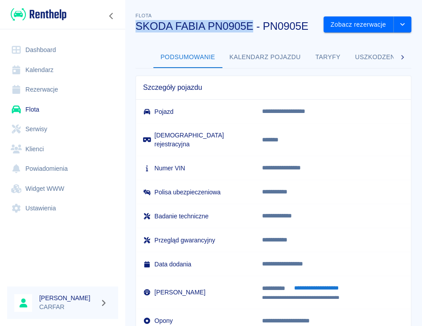
drag, startPoint x: 138, startPoint y: 25, endPoint x: 252, endPoint y: 27, distance: 114.9
click at [252, 27] on h3 "SKODA FABIA PN0905E - PN0905E" at bounding box center [225, 26] width 181 height 12
copy h3 "SKODA FABIA PN0905E"
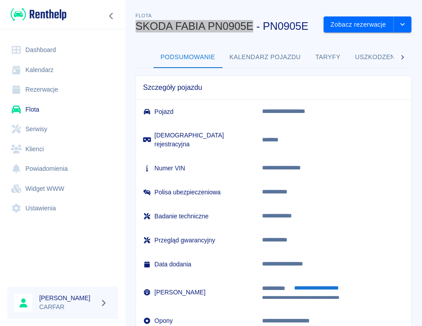
scroll to position [59, 0]
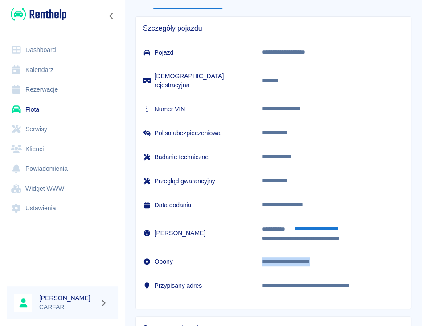
drag, startPoint x: 254, startPoint y: 264, endPoint x: 329, endPoint y: 258, distance: 75.0
click at [329, 258] on td "**********" at bounding box center [333, 262] width 156 height 24
copy p "**********"
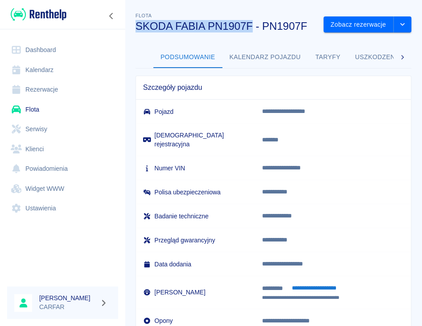
drag, startPoint x: 137, startPoint y: 27, endPoint x: 250, endPoint y: 27, distance: 113.1
click at [250, 27] on h3 "SKODA FABIA PN1907F - PN1907F" at bounding box center [225, 26] width 181 height 12
copy h3 "SKODA FABIA PN1907F"
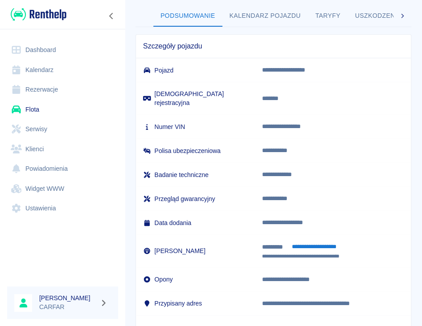
scroll to position [59, 0]
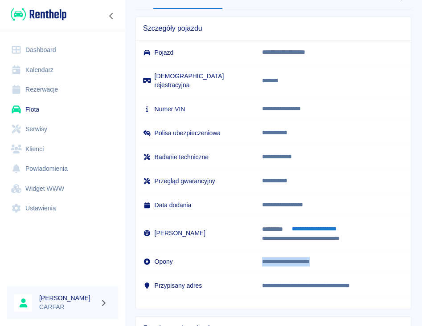
drag, startPoint x: 253, startPoint y: 265, endPoint x: 340, endPoint y: 264, distance: 86.4
click at [340, 264] on p "**********" at bounding box center [333, 261] width 142 height 9
copy p "**********"
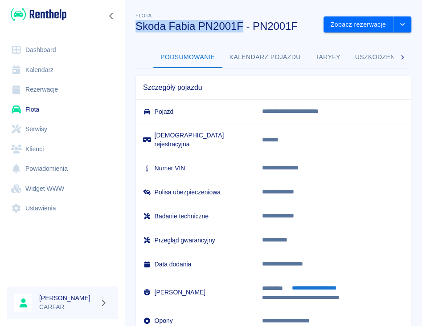
drag, startPoint x: 136, startPoint y: 25, endPoint x: 240, endPoint y: 23, distance: 103.3
click at [240, 23] on h3 "Skoda Fabia PN2001F - PN2001F" at bounding box center [225, 26] width 181 height 12
copy h3 "Skoda Fabia PN2001F"
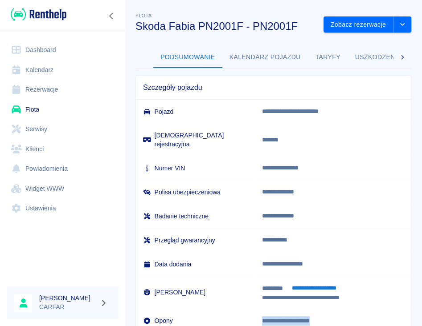
drag, startPoint x: 254, startPoint y: 310, endPoint x: 331, endPoint y: 305, distance: 77.2
click at [331, 309] on td "**********" at bounding box center [333, 321] width 156 height 24
copy p "**********"
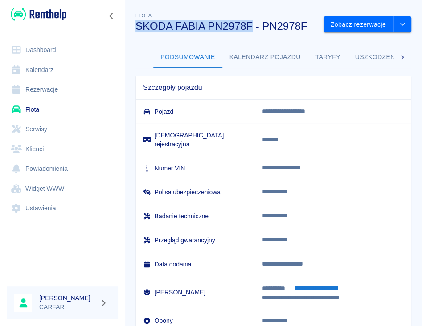
drag, startPoint x: 137, startPoint y: 26, endPoint x: 250, endPoint y: 28, distance: 113.1
click at [250, 28] on h3 "SKODA FABIA PN2978F - PN2978F" at bounding box center [225, 26] width 181 height 12
copy h3 "SKODA FABIA PN2978F"
drag, startPoint x: 137, startPoint y: 26, endPoint x: 252, endPoint y: 26, distance: 114.9
click at [252, 26] on h3 "SKODA FABIA PN3155F - PN3155F" at bounding box center [225, 26] width 181 height 12
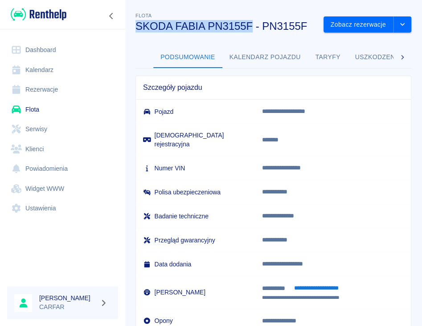
copy h3 "SKODA FABIA PN3155F"
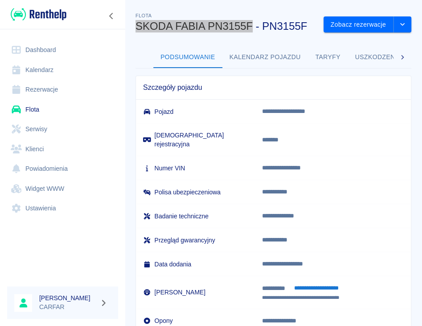
scroll to position [59, 0]
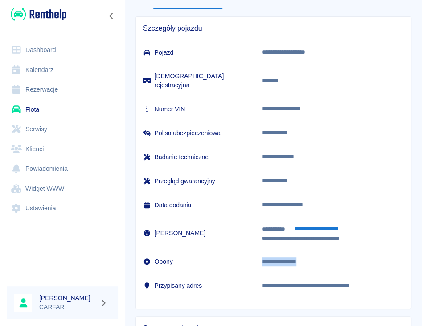
drag, startPoint x: 253, startPoint y: 264, endPoint x: 320, endPoint y: 260, distance: 67.4
click at [320, 260] on td "**********" at bounding box center [333, 262] width 156 height 24
copy p "**********"
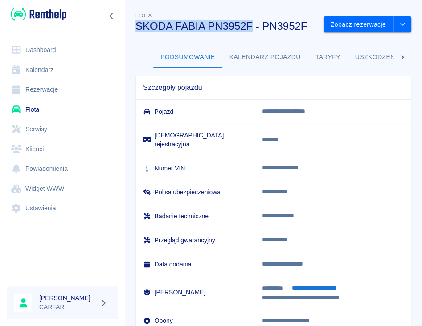
drag, startPoint x: 137, startPoint y: 26, endPoint x: 250, endPoint y: 28, distance: 113.1
click at [250, 28] on h3 "SKODA FABIA PN3952F - PN3952F" at bounding box center [225, 26] width 181 height 12
copy h3 "SKODA FABIA PN3952F"
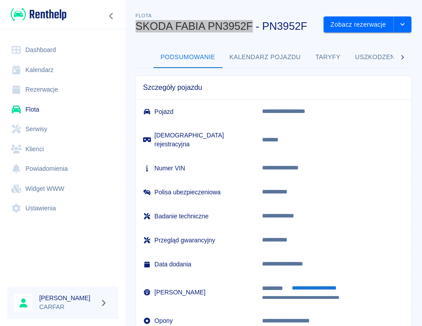
scroll to position [59, 0]
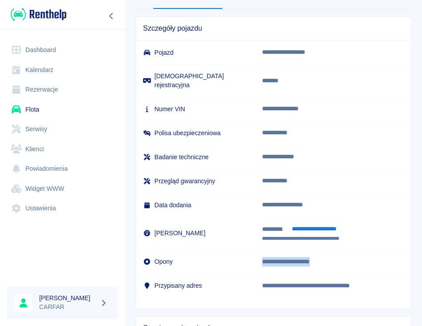
drag, startPoint x: 253, startPoint y: 264, endPoint x: 345, endPoint y: 264, distance: 91.7
click at [345, 264] on p "**********" at bounding box center [333, 261] width 142 height 9
copy p "**********"
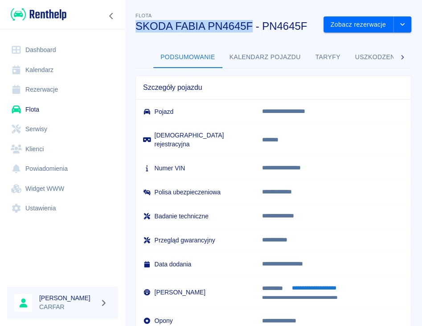
drag, startPoint x: 135, startPoint y: 25, endPoint x: 249, endPoint y: 23, distance: 114.0
click at [249, 23] on h3 "SKODA FABIA PN4645F - PN4645F" at bounding box center [225, 26] width 181 height 12
copy h3 "SKODA FABIA PN4645F"
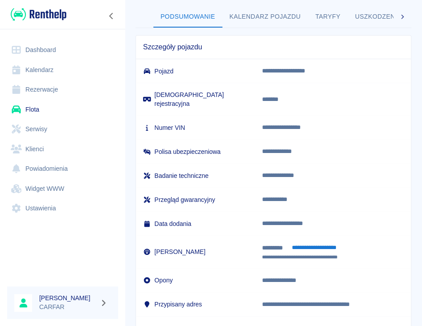
scroll to position [59, 0]
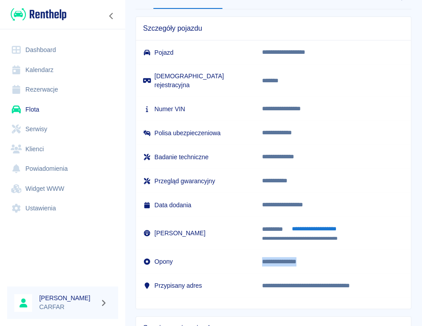
drag, startPoint x: 252, startPoint y: 264, endPoint x: 310, endPoint y: 261, distance: 57.9
click at [310, 261] on td "**********" at bounding box center [333, 262] width 156 height 24
copy p "**********"
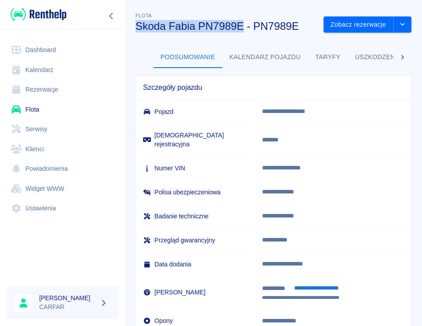
drag, startPoint x: 136, startPoint y: 27, endPoint x: 243, endPoint y: 28, distance: 106.9
click at [243, 28] on h3 "Skoda Fabia PN7989E - PN7989E" at bounding box center [225, 26] width 181 height 12
copy h3 "Skoda Fabia PN7989E"
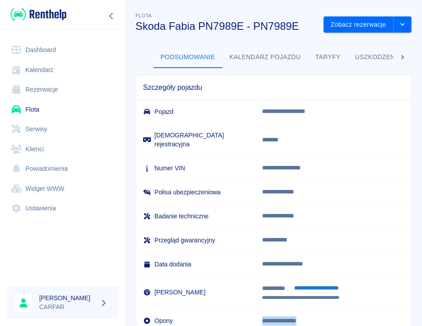
drag, startPoint x: 253, startPoint y: 312, endPoint x: 309, endPoint y: 308, distance: 56.7
click at [309, 317] on p "**********" at bounding box center [333, 321] width 142 height 9
copy p "**********"
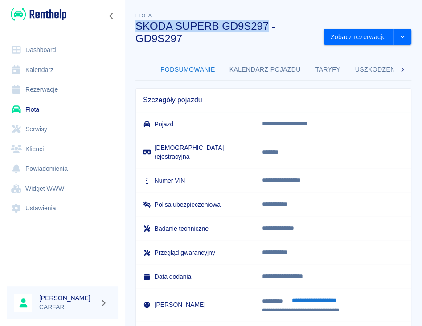
drag, startPoint x: 137, startPoint y: 27, endPoint x: 268, endPoint y: 29, distance: 130.9
click at [268, 29] on h3 "SKODA SUPERB GD9S297 - GD9S297" at bounding box center [225, 32] width 181 height 25
copy h3 "SKODA SUPERB GD9S297"
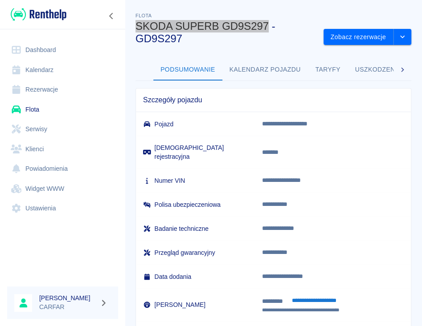
scroll to position [118, 0]
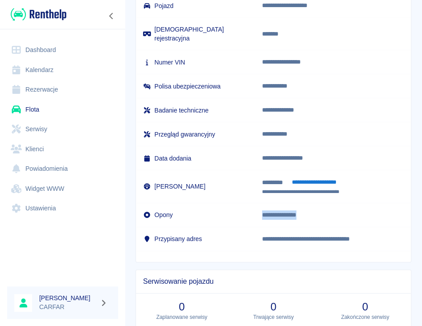
drag, startPoint x: 253, startPoint y: 205, endPoint x: 312, endPoint y: 207, distance: 59.3
click at [312, 211] on p "**********" at bounding box center [333, 215] width 142 height 9
copy p "**********"
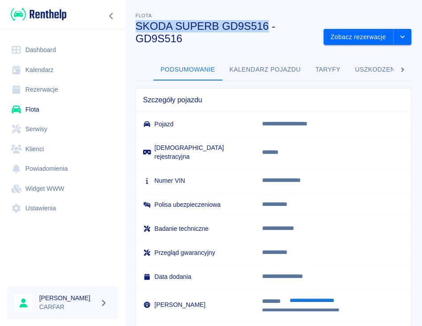
drag, startPoint x: 137, startPoint y: 24, endPoint x: 266, endPoint y: 24, distance: 129.6
click at [266, 24] on h3 "SKODA SUPERB GD9S516 - GD9S516" at bounding box center [225, 32] width 181 height 25
copy h3 "SKODA SUPERB GD9S516"
click at [398, 34] on icon "drop-down" at bounding box center [401, 37] width 7 height 6
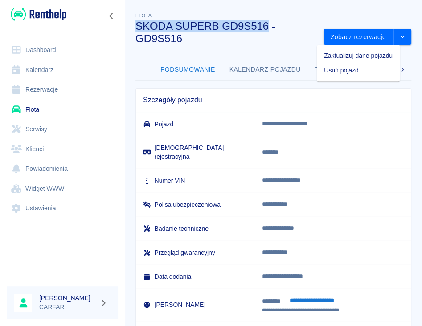
click at [389, 54] on li "Zaktualizuj dane pojazdu" at bounding box center [358, 56] width 83 height 15
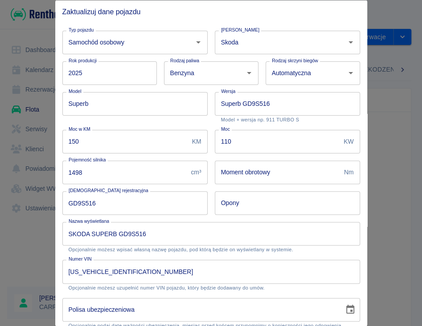
click at [252, 201] on input "Opony" at bounding box center [287, 203] width 145 height 24
paste input "LATO 215/60/R16"
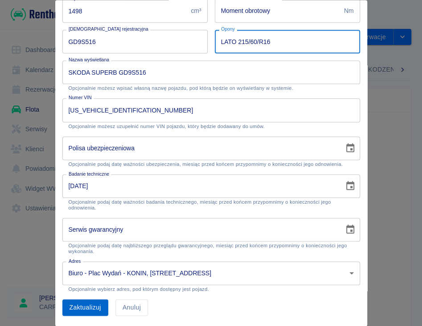
type input "LATO 215/60/R16"
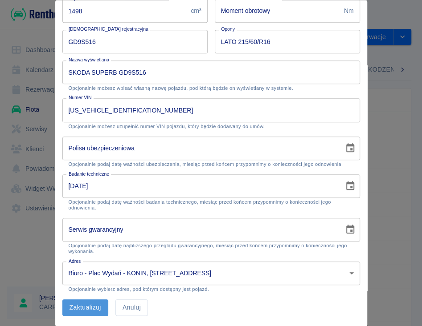
click at [82, 305] on button "Zaktualizuj" at bounding box center [85, 308] width 46 height 16
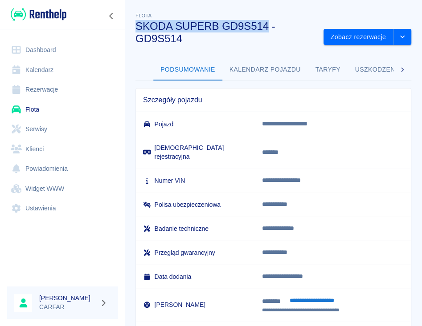
drag, startPoint x: 138, startPoint y: 24, endPoint x: 267, endPoint y: 27, distance: 129.6
click at [267, 27] on h3 "SKODA SUPERB GD9S514 - GD9S514" at bounding box center [225, 32] width 181 height 25
copy h3 "SKODA SUPERB GD9S514"
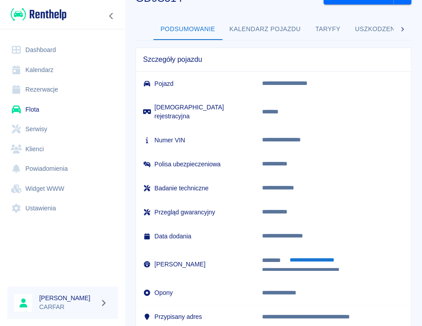
scroll to position [59, 0]
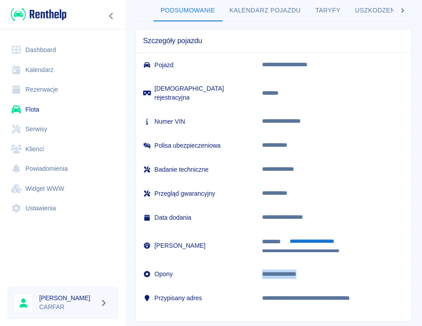
drag, startPoint x: 253, startPoint y: 268, endPoint x: 303, endPoint y: 265, distance: 49.9
click at [303, 270] on p "**********" at bounding box center [333, 274] width 142 height 9
copy p "**********"
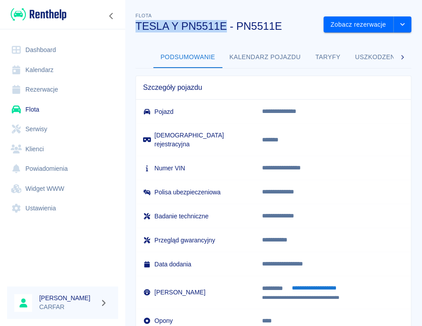
drag, startPoint x: 136, startPoint y: 27, endPoint x: 226, endPoint y: 26, distance: 89.5
click at [226, 26] on h3 "TESLA Y PN5511E - PN5511E" at bounding box center [225, 26] width 181 height 12
copy h3 "TESLA Y PN5511E"
drag, startPoint x: 253, startPoint y: 313, endPoint x: 277, endPoint y: 309, distance: 24.5
click at [277, 317] on p "****" at bounding box center [333, 321] width 142 height 9
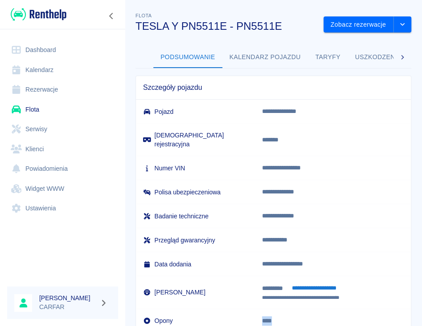
copy p "****"
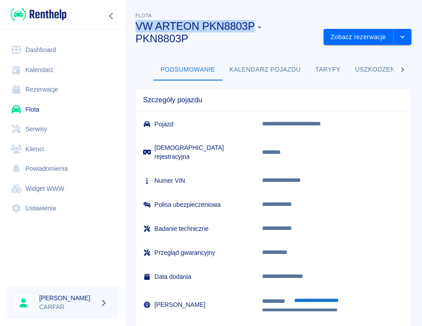
drag, startPoint x: 136, startPoint y: 21, endPoint x: 253, endPoint y: 20, distance: 117.5
click at [253, 20] on h3 "VW ARTEON PKN8803P - PKN8803P" at bounding box center [225, 32] width 181 height 25
copy h3 "VW ARTEON PKN8803P"
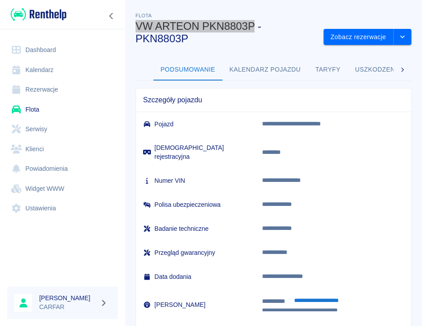
scroll to position [59, 0]
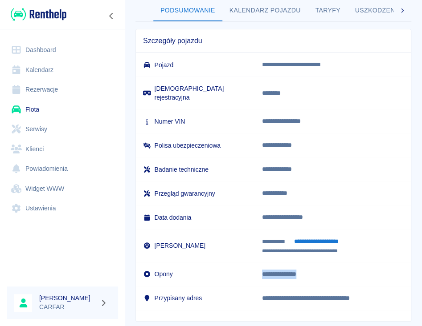
drag, startPoint x: 252, startPoint y: 264, endPoint x: 321, endPoint y: 262, distance: 69.1
click at [321, 262] on td "**********" at bounding box center [333, 274] width 156 height 24
copy p "**********"
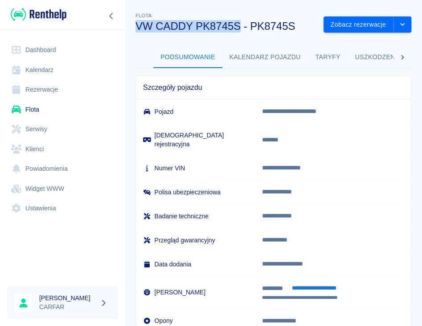
drag, startPoint x: 139, startPoint y: 25, endPoint x: 239, endPoint y: 28, distance: 99.3
click at [239, 28] on h3 "VW CADDY PK8745S - PK8745S" at bounding box center [225, 26] width 181 height 12
copy h3 "VW CADDY PK8745S"
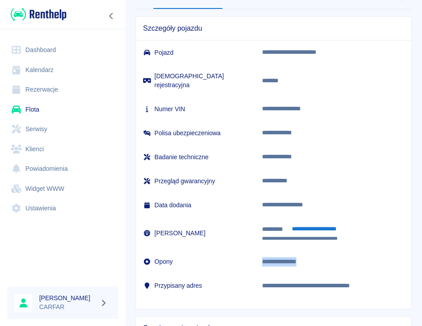
drag, startPoint x: 252, startPoint y: 254, endPoint x: 324, endPoint y: 253, distance: 71.7
click at [313, 257] on p "**********" at bounding box center [333, 261] width 142 height 9
copy p "**********"
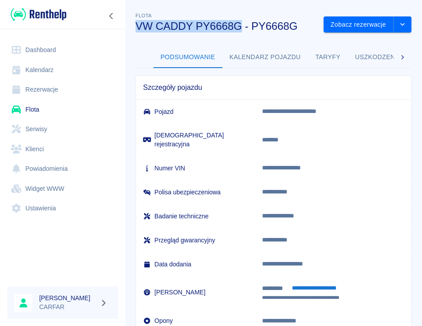
drag, startPoint x: 136, startPoint y: 26, endPoint x: 241, endPoint y: 22, distance: 104.7
click at [241, 22] on h3 "VW CADDY PY6668G - PY6668G" at bounding box center [225, 26] width 181 height 12
copy h3 "VW CADDY PY6668G"
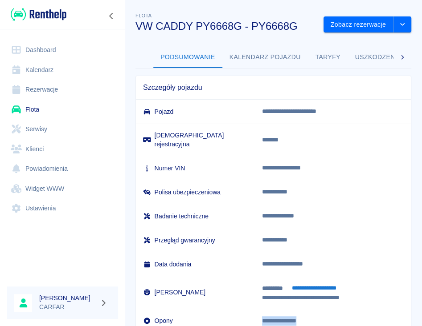
drag, startPoint x: 253, startPoint y: 311, endPoint x: 315, endPoint y: 313, distance: 62.4
click at [315, 317] on p "**********" at bounding box center [333, 321] width 142 height 9
copy p "**********"
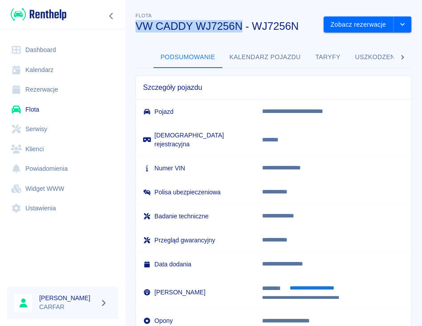
drag, startPoint x: 137, startPoint y: 26, endPoint x: 240, endPoint y: 25, distance: 102.4
click at [240, 25] on h3 "VW CADDY WJ7256N - WJ7256N" at bounding box center [225, 26] width 181 height 12
copy h3 "VW CADDY WJ7256N"
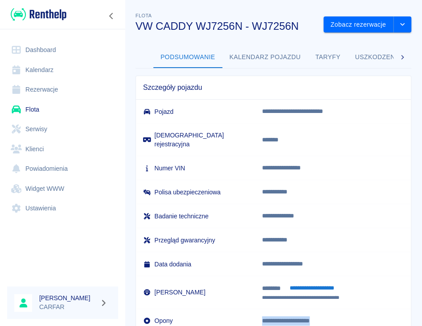
drag, startPoint x: 254, startPoint y: 311, endPoint x: 337, endPoint y: 308, distance: 82.4
click at [337, 317] on p "**********" at bounding box center [333, 321] width 142 height 9
copy p "**********"
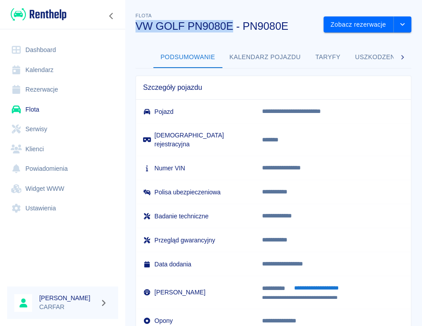
drag, startPoint x: 136, startPoint y: 25, endPoint x: 233, endPoint y: 28, distance: 96.7
click at [233, 28] on h3 "VW GOLF PN9080E - PN9080E" at bounding box center [225, 26] width 181 height 12
copy h3 "VW GOLF PN9080E"
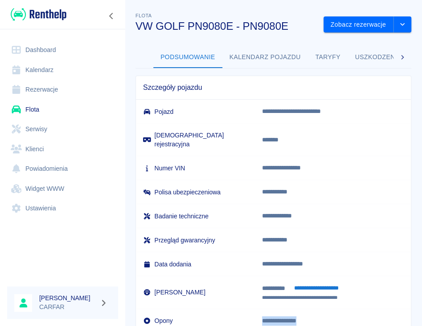
drag, startPoint x: 253, startPoint y: 310, endPoint x: 313, endPoint y: 308, distance: 59.7
click at [313, 317] on p "**********" at bounding box center [333, 321] width 142 height 9
copy p "**********"
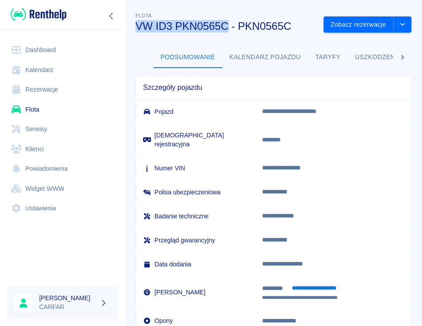
drag, startPoint x: 137, startPoint y: 27, endPoint x: 228, endPoint y: 27, distance: 91.3
click at [228, 27] on h3 "VW ID3 PKN0565C - PKN0565C" at bounding box center [225, 26] width 181 height 12
copy h3 "VW ID3 PKN0565C"
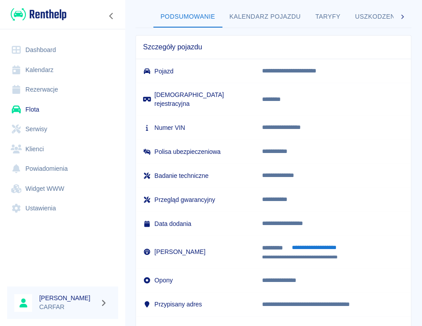
scroll to position [59, 0]
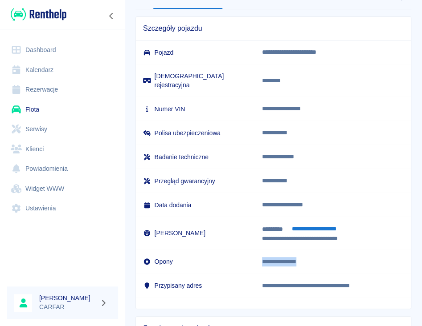
drag, startPoint x: 253, startPoint y: 252, endPoint x: 326, endPoint y: 251, distance: 73.5
click at [326, 257] on p "**********" at bounding box center [333, 261] width 142 height 9
copy p "**********"
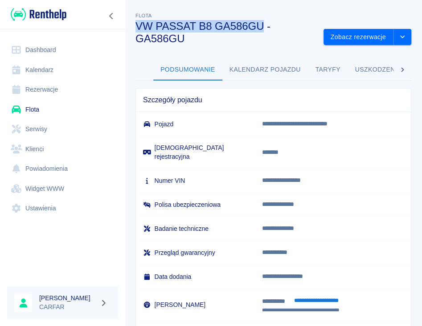
drag, startPoint x: 138, startPoint y: 23, endPoint x: 261, endPoint y: 23, distance: 123.8
click at [261, 23] on h3 "VW PASSAT B8 GA586GU - GA586GU" at bounding box center [225, 32] width 181 height 25
copy h3 "VW PASSAT B8 GA586GU"
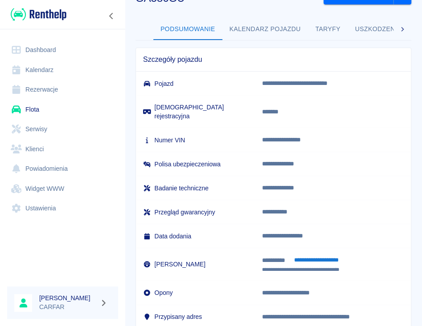
scroll to position [59, 0]
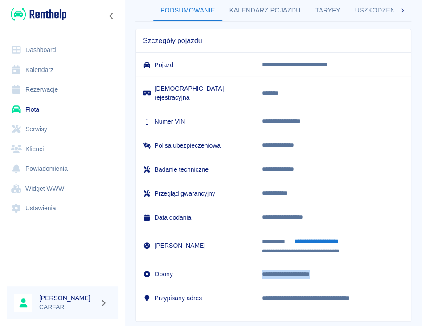
drag, startPoint x: 253, startPoint y: 266, endPoint x: 354, endPoint y: 261, distance: 101.6
click at [354, 270] on p "**********" at bounding box center [333, 274] width 142 height 9
copy p "**********"
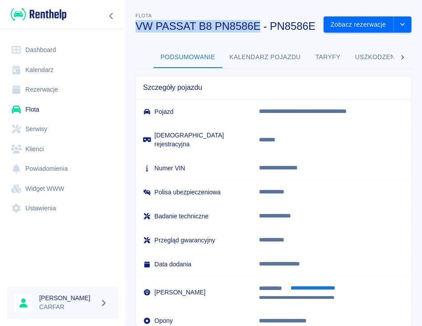
drag, startPoint x: 137, startPoint y: 27, endPoint x: 261, endPoint y: 28, distance: 123.8
click at [261, 28] on h3 "VW PASSAT B8 PN8586E - PN8586E" at bounding box center [225, 26] width 181 height 12
copy h3 "VW PASSAT B8 PN8586E"
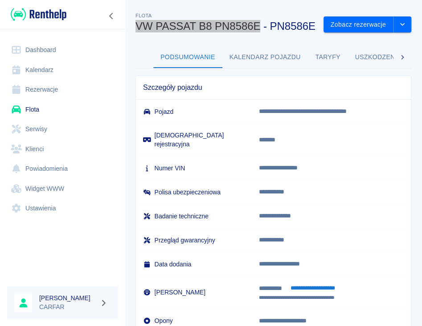
scroll to position [59, 0]
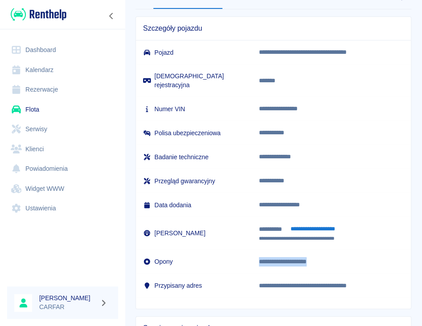
drag, startPoint x: 251, startPoint y: 264, endPoint x: 347, endPoint y: 264, distance: 96.2
click at [347, 264] on p "**********" at bounding box center [331, 261] width 145 height 9
copy p "**********"
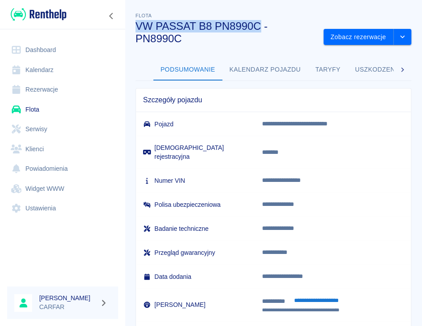
drag, startPoint x: 138, startPoint y: 26, endPoint x: 259, endPoint y: 27, distance: 120.7
click at [259, 27] on h3 "VW PASSAT B8 PN8990C - PN8990C" at bounding box center [225, 32] width 181 height 25
copy h3 "VW PASSAT B8 PN8990C"
drag, startPoint x: 137, startPoint y: 22, endPoint x: 261, endPoint y: 23, distance: 124.7
click at [261, 23] on h3 "VW PASSAT B8 WN5619P - WN5619P" at bounding box center [225, 32] width 181 height 25
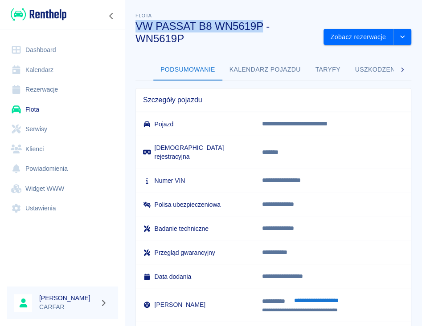
copy h3 "VW PASSAT B8 WN5619P"
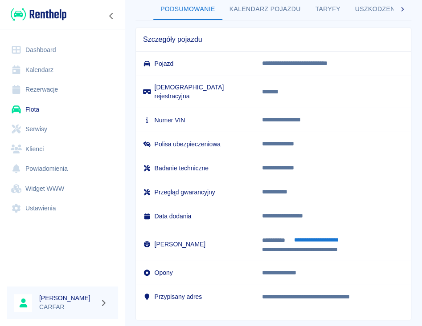
scroll to position [118, 0]
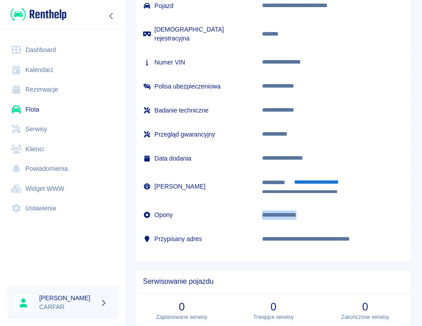
drag, startPoint x: 252, startPoint y: 206, endPoint x: 330, endPoint y: 207, distance: 77.9
click at [328, 211] on p "**********" at bounding box center [333, 215] width 142 height 9
copy p "**********"
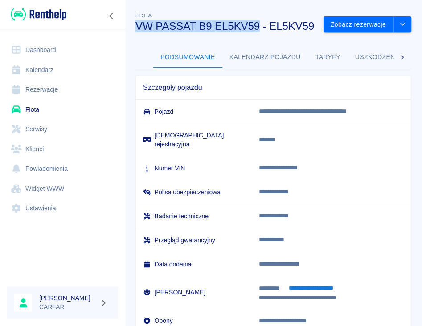
drag, startPoint x: 137, startPoint y: 24, endPoint x: 257, endPoint y: 23, distance: 119.8
click at [257, 23] on h3 "VW PASSAT B9 EL5KV59 - EL5KV59" at bounding box center [225, 26] width 181 height 12
copy h3 "VW PASSAT B9 EL5KV59"
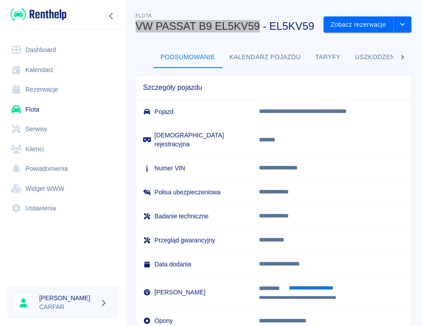
scroll to position [59, 0]
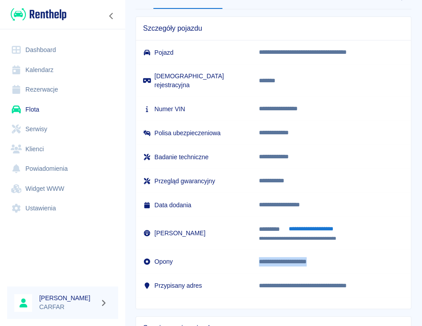
drag, startPoint x: 250, startPoint y: 267, endPoint x: 342, endPoint y: 255, distance: 92.9
click at [342, 255] on td "**********" at bounding box center [331, 262] width 159 height 24
copy p "**********"
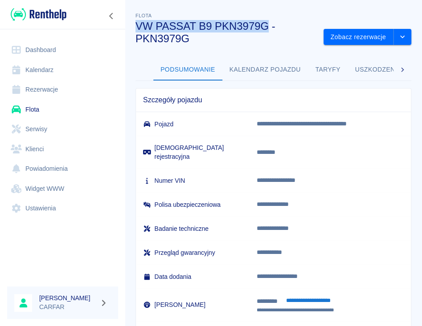
drag, startPoint x: 137, startPoint y: 25, endPoint x: 267, endPoint y: 23, distance: 130.0
click at [267, 23] on h3 "VW PASSAT B9 PKN3979G - PKN3979G" at bounding box center [225, 32] width 181 height 25
copy h3 "VW PASSAT B9 PKN3979G"
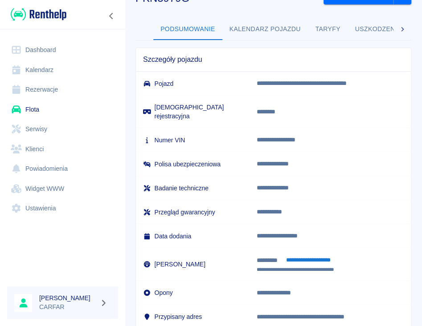
scroll to position [59, 0]
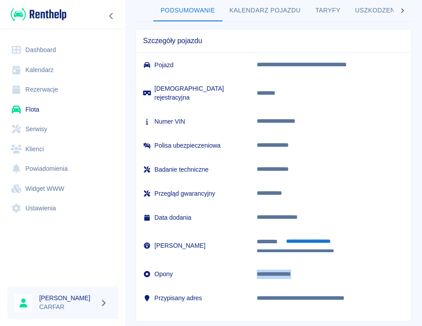
drag, startPoint x: 247, startPoint y: 265, endPoint x: 303, endPoint y: 262, distance: 56.2
click at [303, 270] on p "**********" at bounding box center [329, 274] width 147 height 9
copy p "**********"
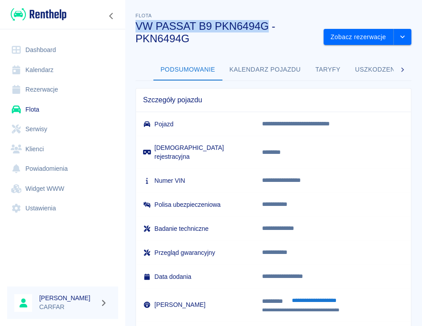
drag, startPoint x: 164, startPoint y: 25, endPoint x: 265, endPoint y: 27, distance: 101.1
click at [265, 27] on h3 "VW PASSAT B9 PKN6494G - PKN6494G" at bounding box center [225, 32] width 181 height 25
copy h3 "VW PASSAT B9 PKN6494G"
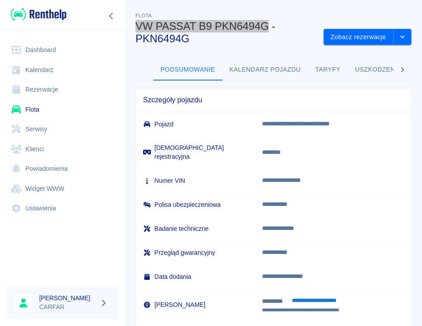
scroll to position [59, 0]
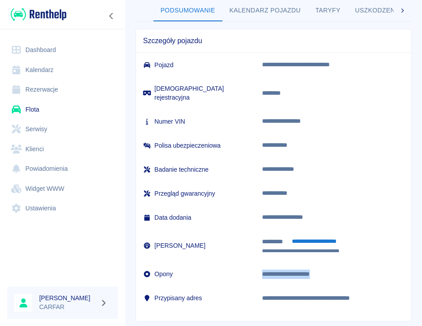
drag, startPoint x: 253, startPoint y: 264, endPoint x: 338, endPoint y: 264, distance: 85.5
click at [338, 270] on p "**********" at bounding box center [333, 274] width 142 height 9
copy p "**********"
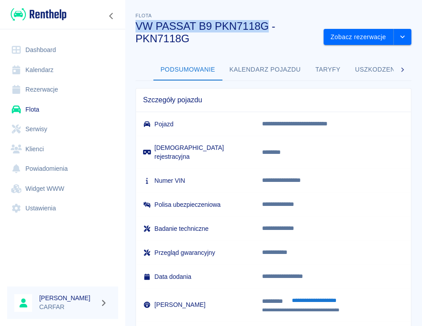
drag, startPoint x: 136, startPoint y: 26, endPoint x: 266, endPoint y: 25, distance: 130.0
click at [266, 25] on h3 "VW PASSAT B9 PKN7118G - PKN7118G" at bounding box center [225, 32] width 181 height 25
copy h3 "VW PASSAT B9 PKN7118G"
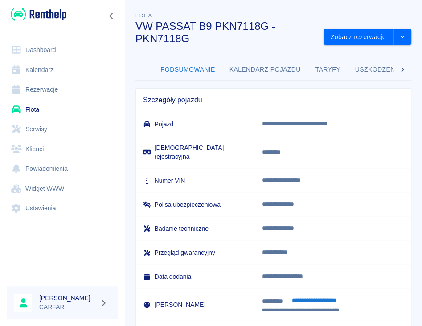
click at [293, 204] on td "**********" at bounding box center [333, 205] width 156 height 24
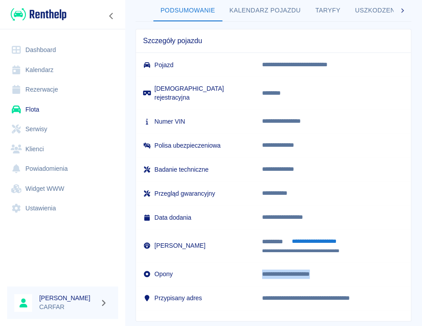
drag, startPoint x: 253, startPoint y: 266, endPoint x: 384, endPoint y: 264, distance: 130.9
click at [384, 270] on p "**********" at bounding box center [333, 274] width 142 height 9
copy p "**********"
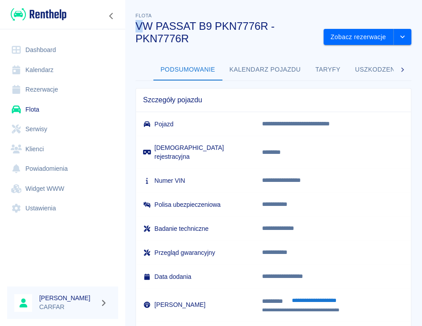
drag, startPoint x: 134, startPoint y: 25, endPoint x: 150, endPoint y: 23, distance: 16.1
click at [147, 23] on div "Flota VW PASSAT B9 PKN7776R - PKN7776R" at bounding box center [222, 24] width 188 height 41
click at [146, 23] on h3 "VW PASSAT B9 PKN7776R - PKN7776R" at bounding box center [225, 32] width 181 height 25
click at [136, 24] on h3 "VW PASSAT B9 PKN7776R - PKN7776R" at bounding box center [225, 32] width 181 height 25
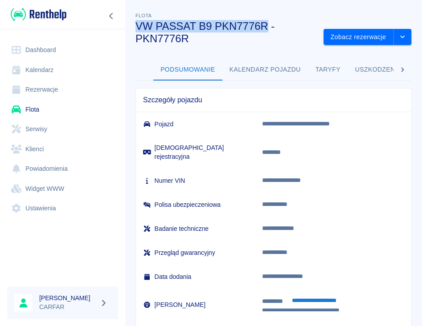
drag, startPoint x: 137, startPoint y: 24, endPoint x: 252, endPoint y: 28, distance: 115.8
click at [252, 28] on h3 "VW PASSAT B9 PKN7776R - PKN7776R" at bounding box center [225, 32] width 181 height 25
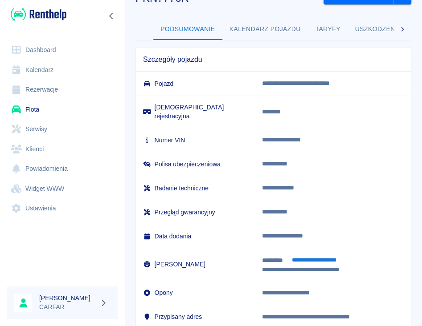
scroll to position [59, 0]
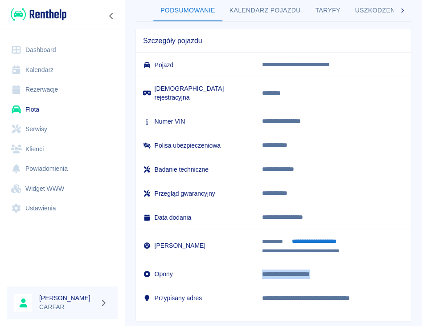
drag, startPoint x: 252, startPoint y: 265, endPoint x: 357, endPoint y: 263, distance: 104.2
click at [357, 270] on p "**********" at bounding box center [333, 274] width 142 height 9
copy p "**********"
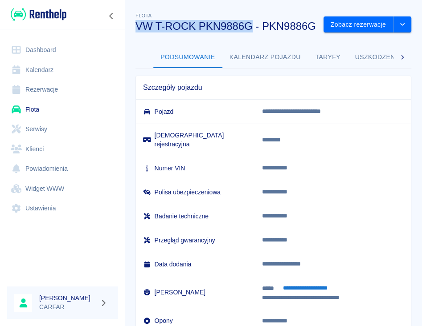
drag, startPoint x: 135, startPoint y: 24, endPoint x: 251, endPoint y: 27, distance: 115.3
click at [251, 27] on h3 "VW T-ROCK PKN9886G - PKN9886G" at bounding box center [225, 26] width 181 height 12
copy h3 "VW T-ROCK PKN9886G"
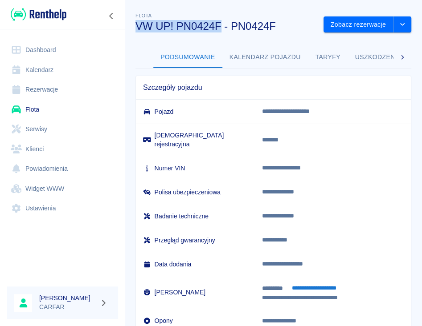
drag, startPoint x: 137, startPoint y: 23, endPoint x: 221, endPoint y: 20, distance: 84.2
click at [221, 20] on h3 "VW UP! PN0424F - PN0424F" at bounding box center [225, 26] width 181 height 12
copy h3 "VW UP! PN0424F"
click at [262, 317] on p "**********" at bounding box center [333, 321] width 142 height 9
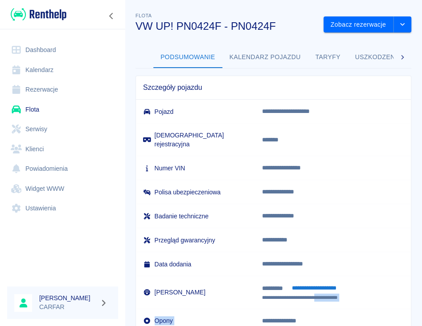
drag, startPoint x: 253, startPoint y: 311, endPoint x: 321, endPoint y: 299, distance: 69.7
click at [321, 299] on tbody "**********" at bounding box center [273, 228] width 275 height 257
click at [317, 309] on td "**********" at bounding box center [333, 321] width 156 height 24
drag, startPoint x: 252, startPoint y: 312, endPoint x: 256, endPoint y: 311, distance: 4.9
click at [256, 311] on td "**********" at bounding box center [333, 321] width 156 height 24
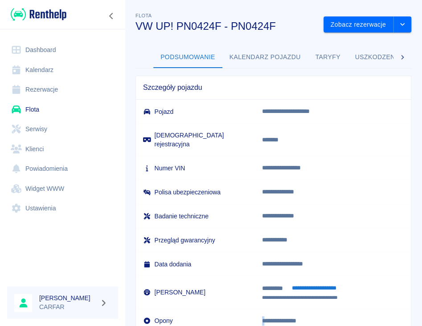
click at [262, 317] on p "**********" at bounding box center [333, 321] width 142 height 9
drag, startPoint x: 252, startPoint y: 312, endPoint x: 336, endPoint y: 308, distance: 83.8
click at [336, 317] on p "**********" at bounding box center [333, 321] width 142 height 9
copy p "**********"
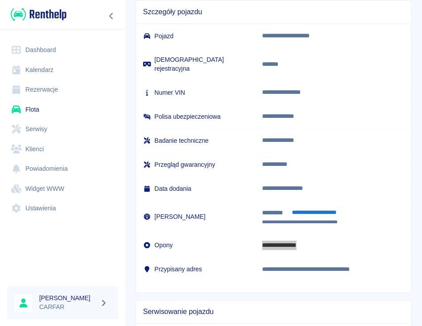
scroll to position [118, 0]
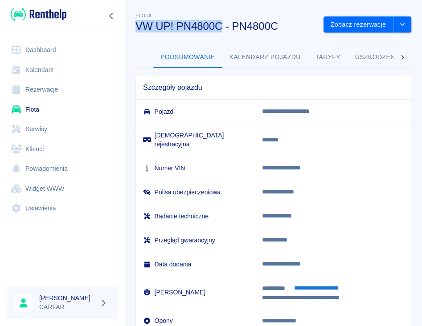
drag, startPoint x: 136, startPoint y: 24, endPoint x: 223, endPoint y: 26, distance: 86.4
click at [223, 26] on h3 "VW UP! PN4800C - PN4800C" at bounding box center [225, 26] width 181 height 12
click at [262, 317] on p "**********" at bounding box center [333, 321] width 142 height 9
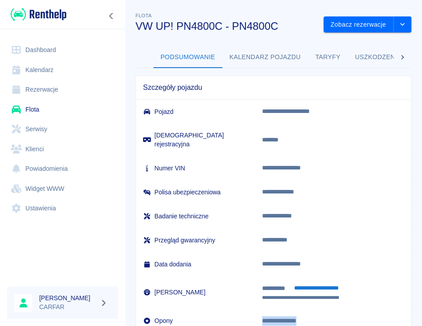
drag, startPoint x: 253, startPoint y: 312, endPoint x: 329, endPoint y: 312, distance: 75.7
click at [329, 317] on p "**********" at bounding box center [333, 321] width 142 height 9
copy p "**********"
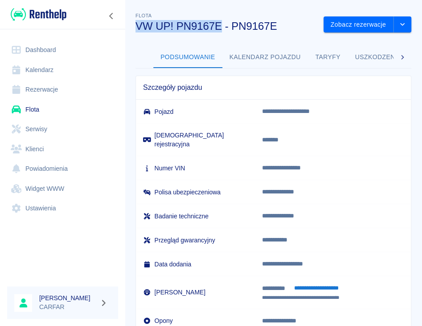
drag, startPoint x: 137, startPoint y: 26, endPoint x: 221, endPoint y: 25, distance: 84.2
click at [221, 25] on h3 "VW UP! PN9167E - PN9167E" at bounding box center [225, 26] width 181 height 12
copy h3 "VW UP! PN9167E"
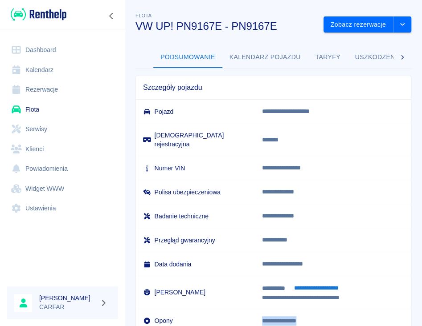
drag, startPoint x: 253, startPoint y: 314, endPoint x: 316, endPoint y: 308, distance: 63.1
click at [316, 317] on p "**********" at bounding box center [333, 321] width 142 height 9
copy p "**********"
click at [35, 91] on link "Rezerwacje" at bounding box center [62, 90] width 111 height 20
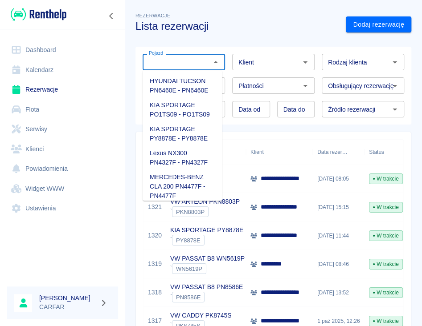
click at [157, 62] on input "Pojazd" at bounding box center [176, 62] width 62 height 11
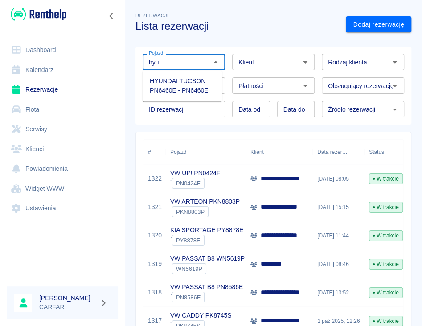
click at [183, 85] on li "HYUNDAI TUCSON PN6460E - PN6460E" at bounding box center [181, 86] width 79 height 24
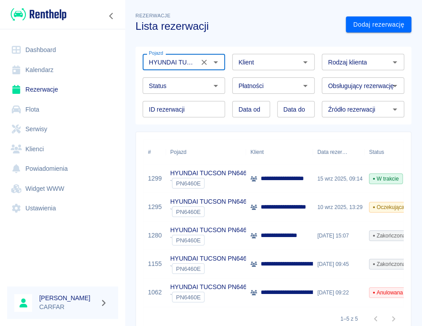
type input "HYUNDAI TUCSON PN6460E - PN6460E"
click at [292, 265] on p "**********" at bounding box center [358, 264] width 196 height 9
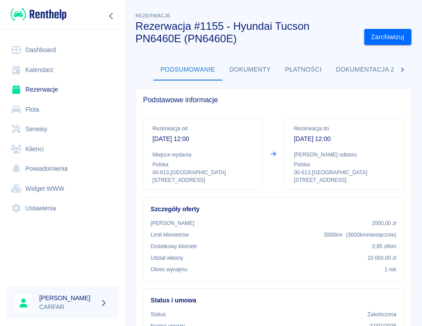
click at [61, 91] on link "Rezerwacje" at bounding box center [62, 90] width 111 height 20
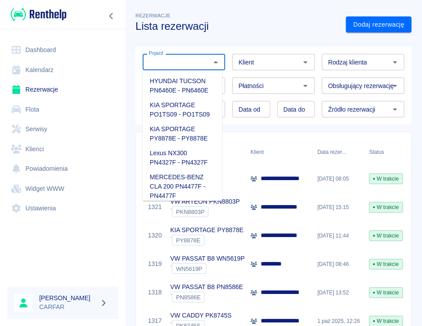
click at [199, 62] on input "Pojazd" at bounding box center [176, 62] width 62 height 11
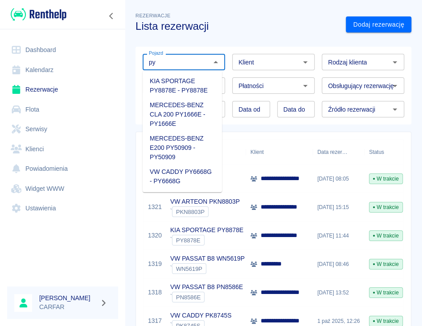
scroll to position [10, 0]
click at [185, 150] on li "MERCEDES-BENZ E200 PY50909 - PY50909" at bounding box center [181, 147] width 79 height 33
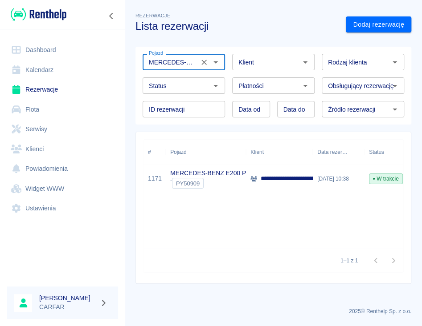
type input "MERCEDES-BENZ E200 PY50909 - PY50909"
click at [313, 188] on div "**********" at bounding box center [397, 179] width 508 height 28
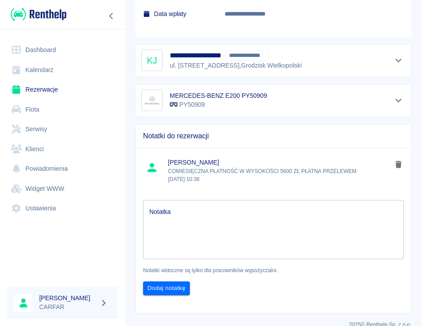
scroll to position [770, 0]
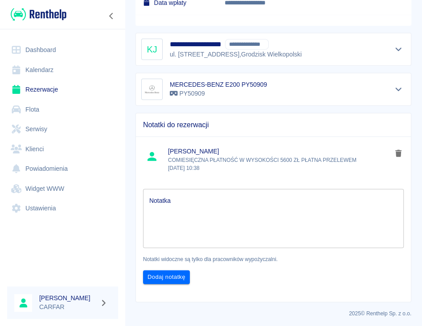
click at [53, 89] on link "Rezerwacje" at bounding box center [62, 90] width 111 height 20
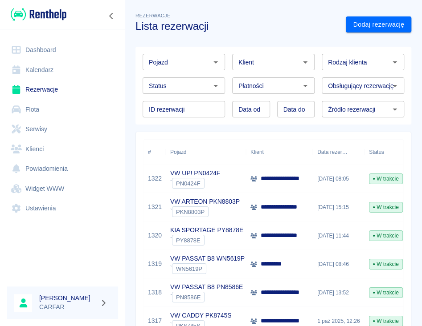
click at [200, 59] on input "Pojazd" at bounding box center [176, 62] width 62 height 11
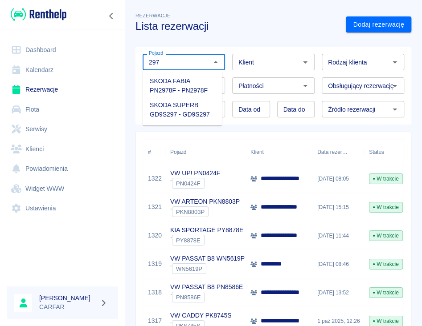
click at [199, 81] on li "SKODA FABIA PN2978F - PN2978F" at bounding box center [181, 86] width 79 height 24
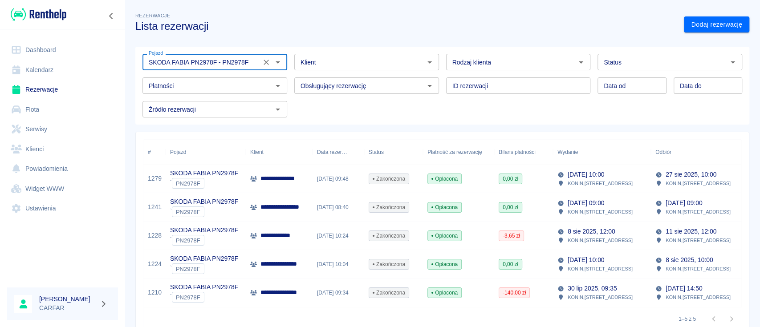
type input "SKODA FABIA PN2978F - PN2978F"
click at [61, 10] on img at bounding box center [39, 14] width 56 height 15
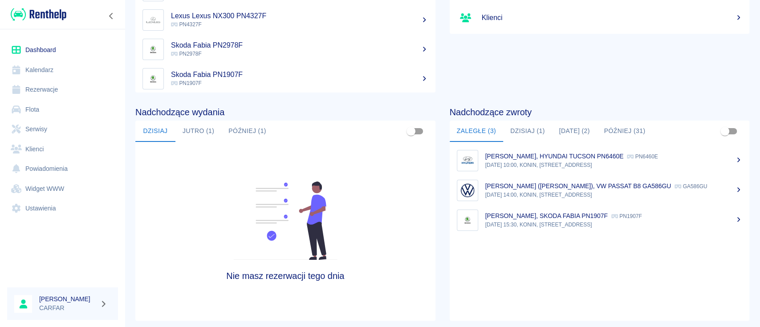
scroll to position [118, 0]
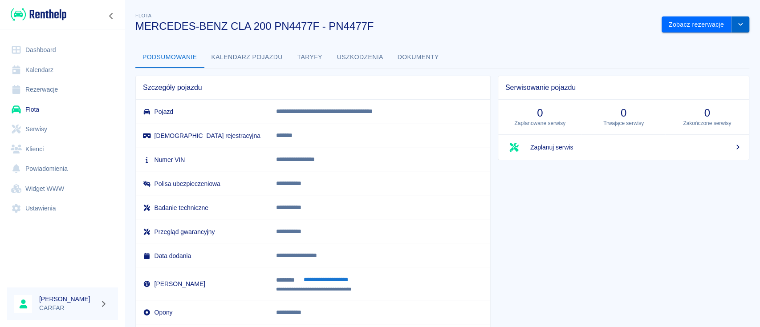
click at [732, 32] on button "drop-down" at bounding box center [740, 24] width 18 height 16
click at [712, 44] on li "Zaktualizuj dane pojazdu" at bounding box center [696, 43] width 83 height 15
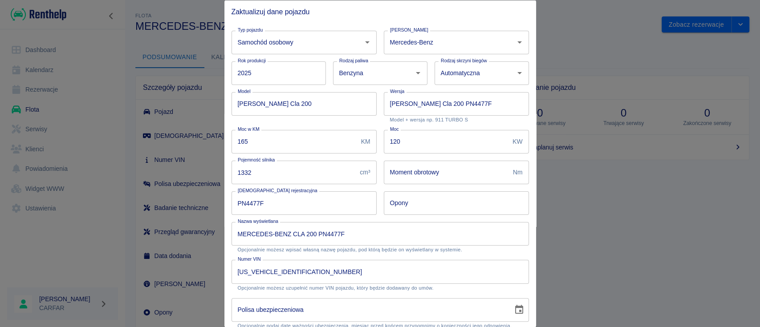
click at [452, 201] on input "Opony" at bounding box center [456, 203] width 145 height 24
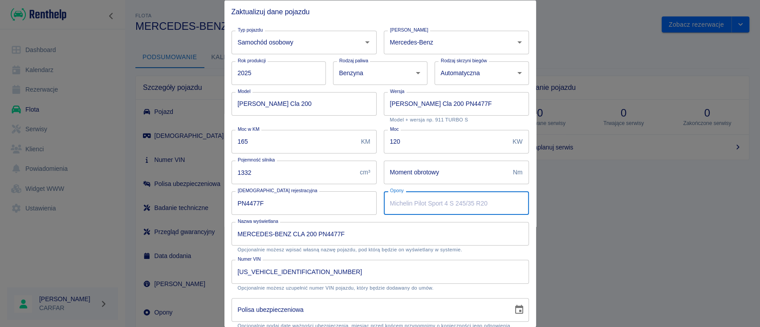
paste input "LATO 205/55/R17"
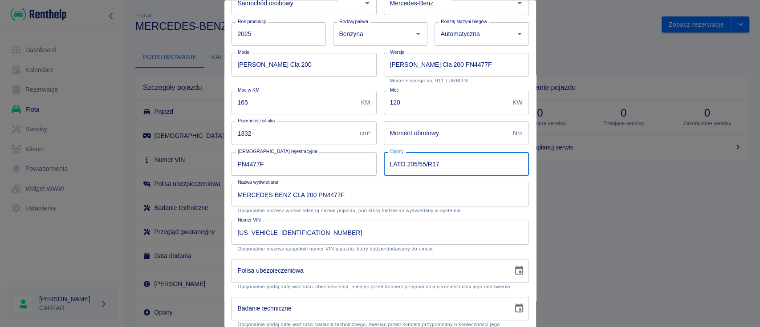
scroll to position [160, 0]
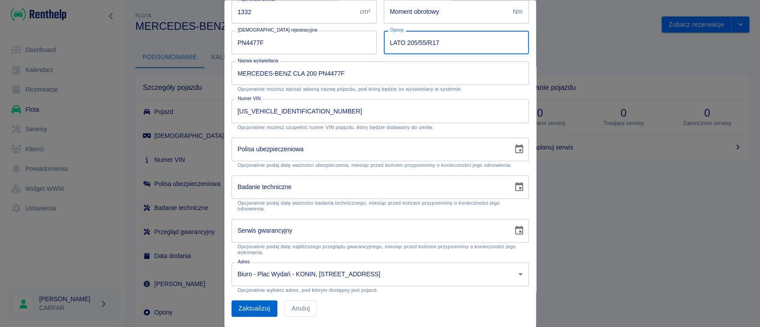
type input "LATO 205/55/R17"
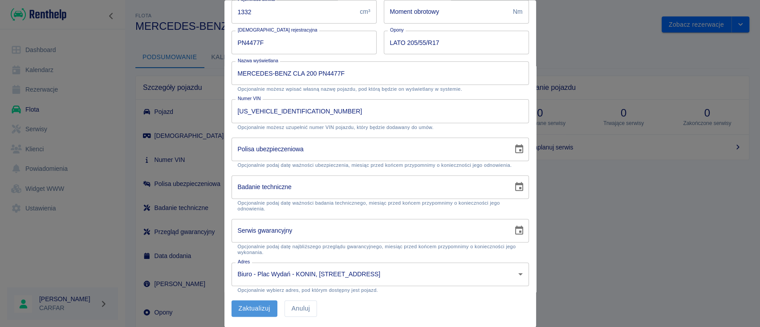
click at [252, 303] on button "Zaktualizuj" at bounding box center [255, 309] width 46 height 16
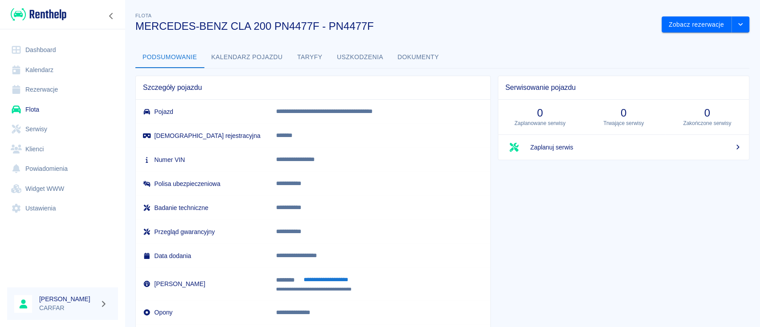
click at [42, 110] on link "Flota" at bounding box center [62, 110] width 111 height 20
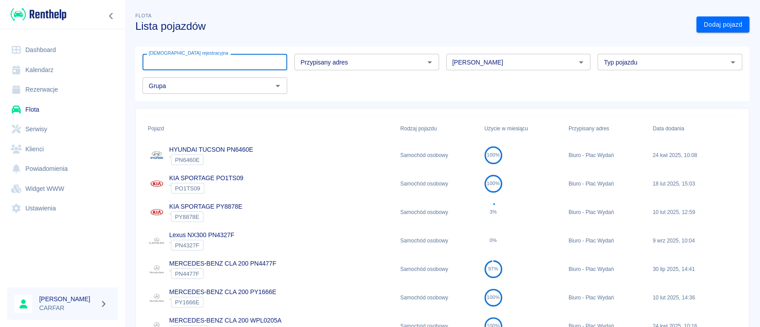
click at [250, 63] on input "[DEMOGRAPHIC_DATA] rejestracyjna" at bounding box center [214, 62] width 145 height 16
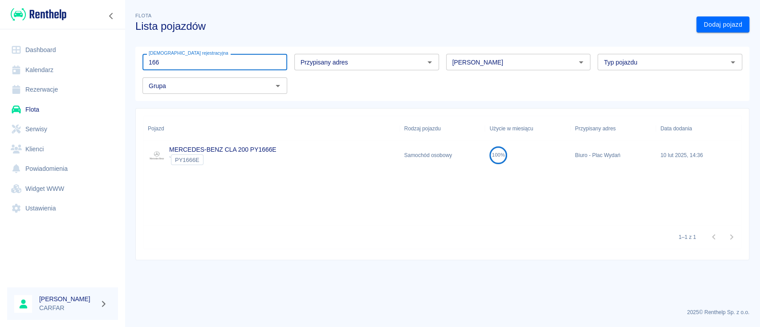
type input "166"
click at [273, 148] on link "MERCEDES-BENZ CLA 200 PY1666E" at bounding box center [222, 149] width 107 height 7
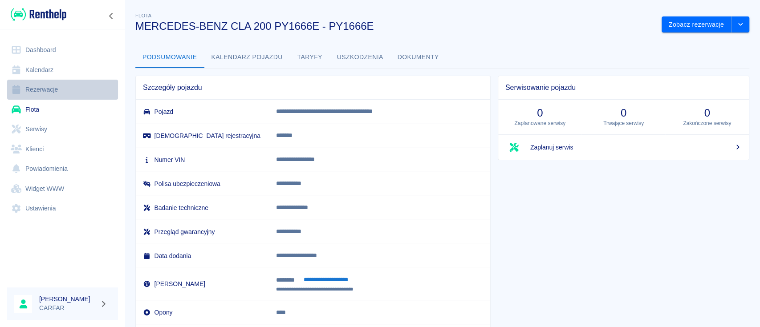
click at [64, 86] on link "Rezerwacje" at bounding box center [62, 90] width 111 height 20
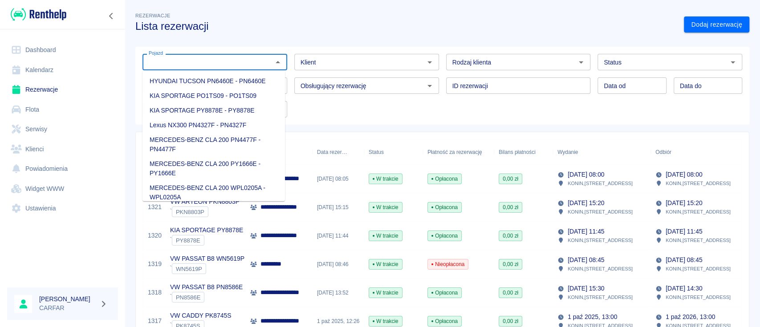
click at [203, 58] on input "Pojazd" at bounding box center [207, 62] width 125 height 11
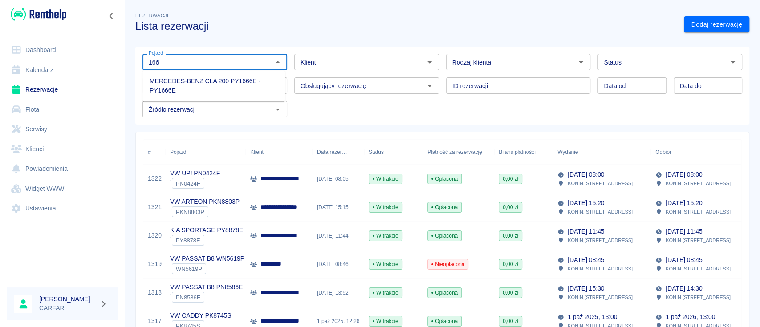
click at [219, 82] on li "MERCEDES-BENZ CLA 200 PY1666E - PY1666E" at bounding box center [213, 86] width 142 height 24
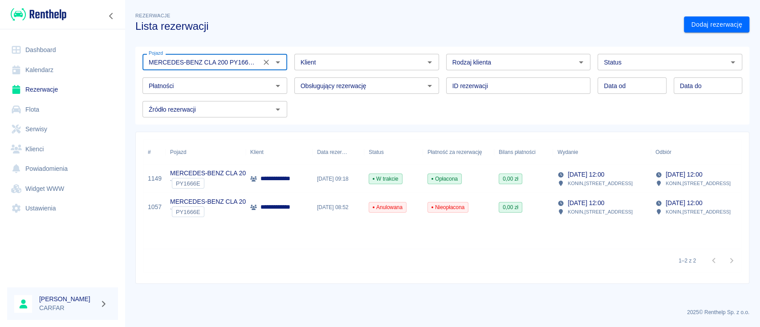
type input "MERCEDES-BENZ CLA 200 PY1666E - PY1666E"
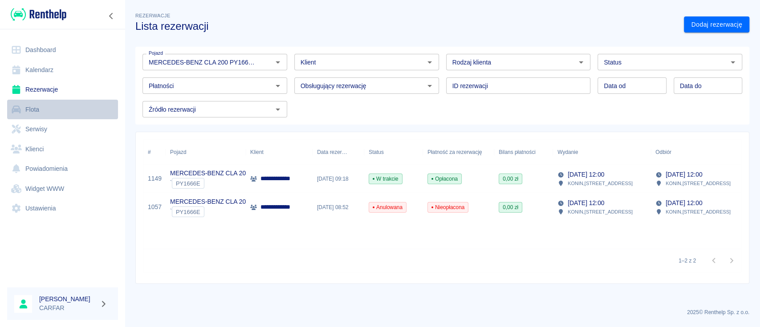
click at [52, 109] on link "Flota" at bounding box center [62, 110] width 111 height 20
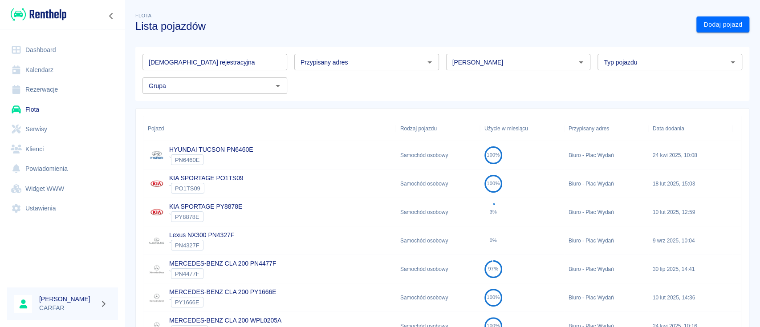
click at [223, 64] on input "[DEMOGRAPHIC_DATA] rejestracyjna" at bounding box center [214, 62] width 145 height 16
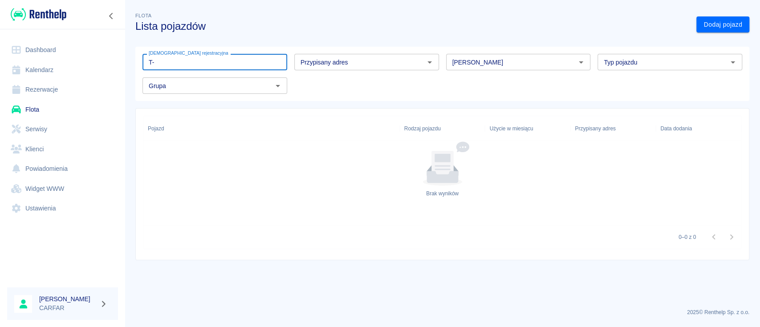
drag, startPoint x: 132, startPoint y: 57, endPoint x: 101, endPoint y: 59, distance: 31.2
click at [102, 59] on div "Dashboard Kalendarz Rezerwacje Flota Serwisy Klienci Powiadomienia Widget WWW U…" at bounding box center [380, 163] width 760 height 327
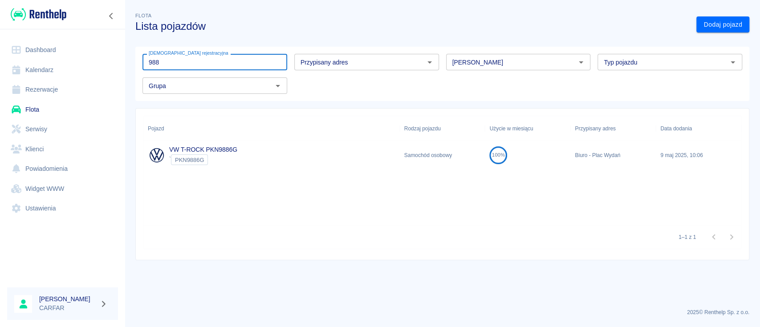
type input "988"
click at [230, 153] on p "VW T-ROCK PKN9886G" at bounding box center [203, 149] width 68 height 9
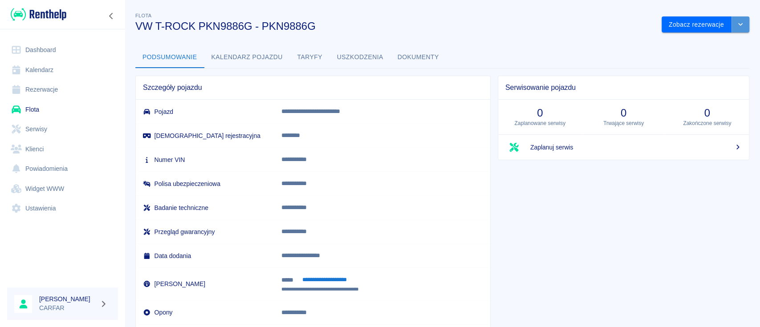
click at [734, 30] on button "drop-down" at bounding box center [740, 24] width 18 height 16
click at [709, 45] on li "Zaktualizuj dane pojazdu" at bounding box center [696, 43] width 83 height 15
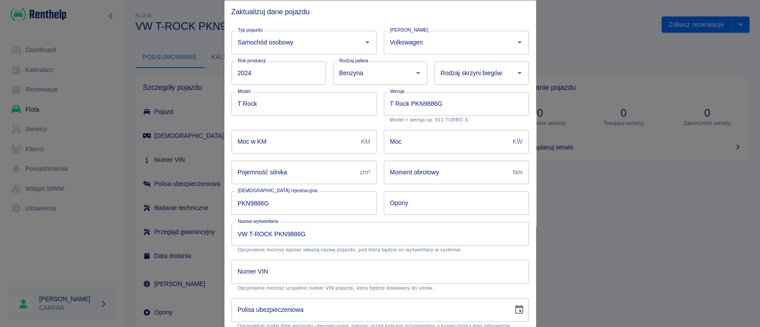
click at [448, 203] on input "Opony" at bounding box center [456, 203] width 145 height 24
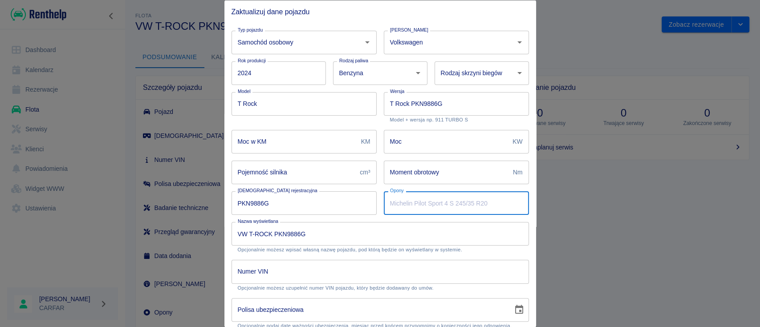
paste input "LATO 215/55/R17"
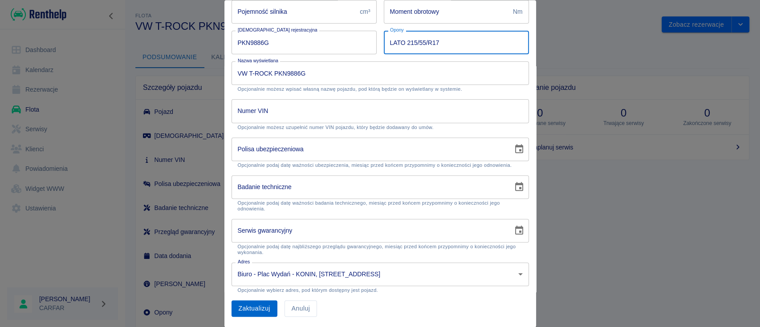
type input "LATO 215/55/R17"
click at [256, 308] on button "Zaktualizuj" at bounding box center [255, 309] width 46 height 16
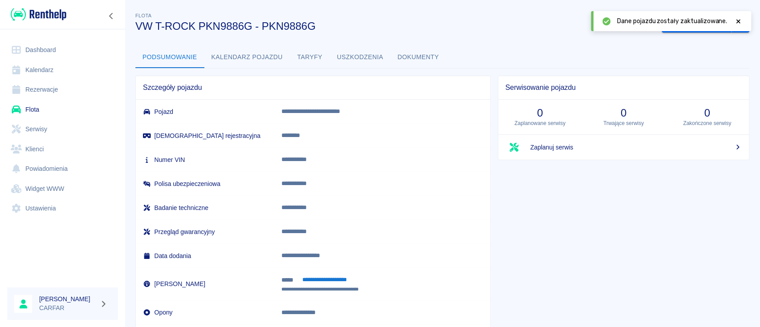
click at [62, 14] on img at bounding box center [39, 14] width 56 height 15
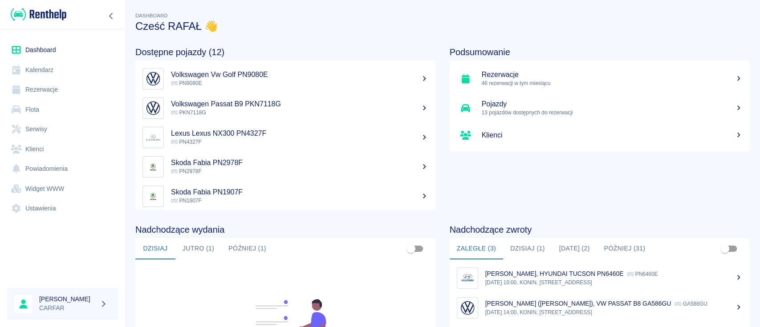
click at [36, 110] on link "Flota" at bounding box center [62, 110] width 111 height 20
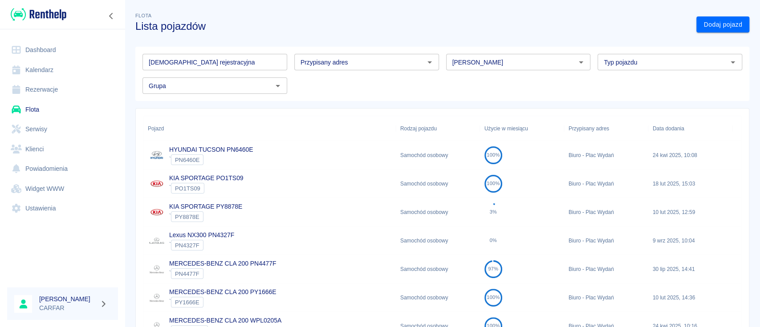
click at [211, 59] on input "[DEMOGRAPHIC_DATA] rejestracyjna" at bounding box center [214, 62] width 145 height 16
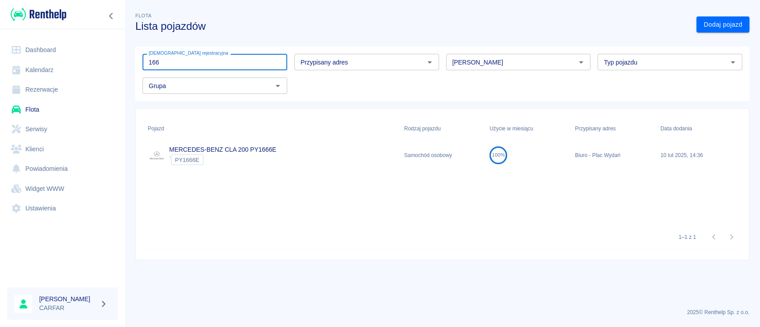
type input "166"
click at [265, 154] on p "MERCEDES-BENZ CLA 200 PY1666E" at bounding box center [222, 149] width 107 height 9
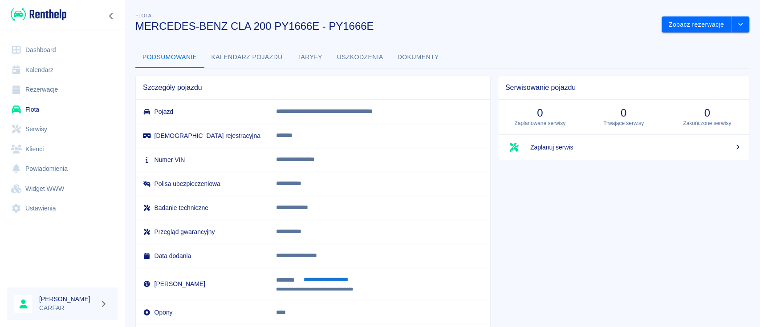
click at [491, 134] on div "Serwisowanie pojazdu 0 Zaplanowane serwisy 0 Trwające serwisy 0 Zakończone serw…" at bounding box center [620, 215] width 259 height 292
click at [61, 16] on img at bounding box center [39, 14] width 56 height 15
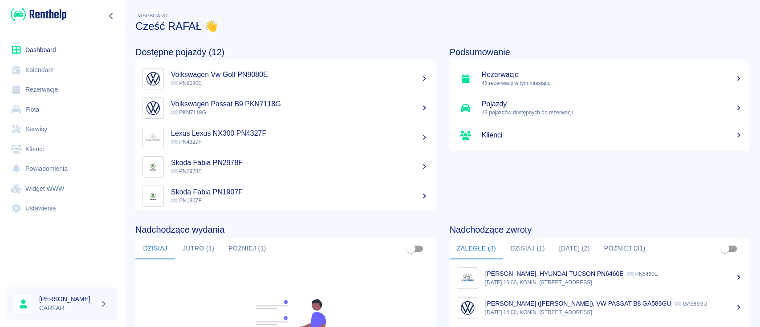
click at [42, 69] on link "Kalendarz" at bounding box center [62, 70] width 111 height 20
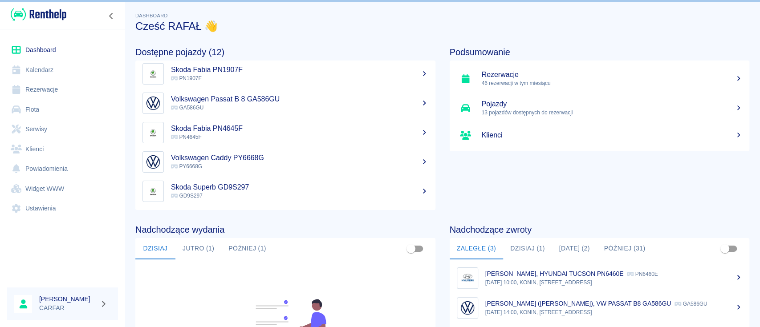
scroll to position [171, 0]
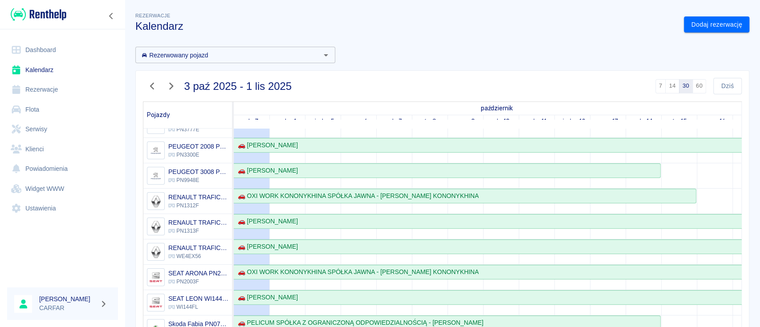
scroll to position [356, 0]
